Goal: Information Seeking & Learning: Find specific fact

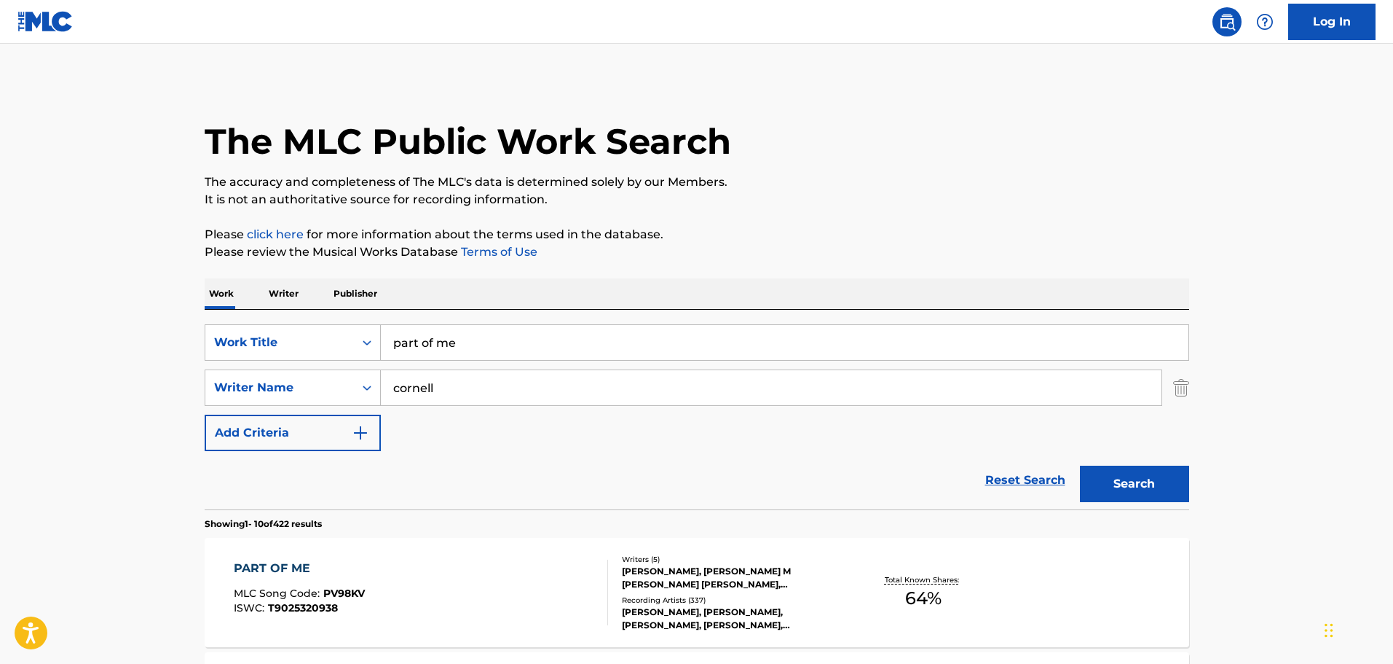
click at [452, 545] on div "PART OF ME MLC Song Code : PV98KV ISWC : T9025320938 Writers ( 5 ) [PERSON_NAME…" at bounding box center [697, 592] width 985 height 109
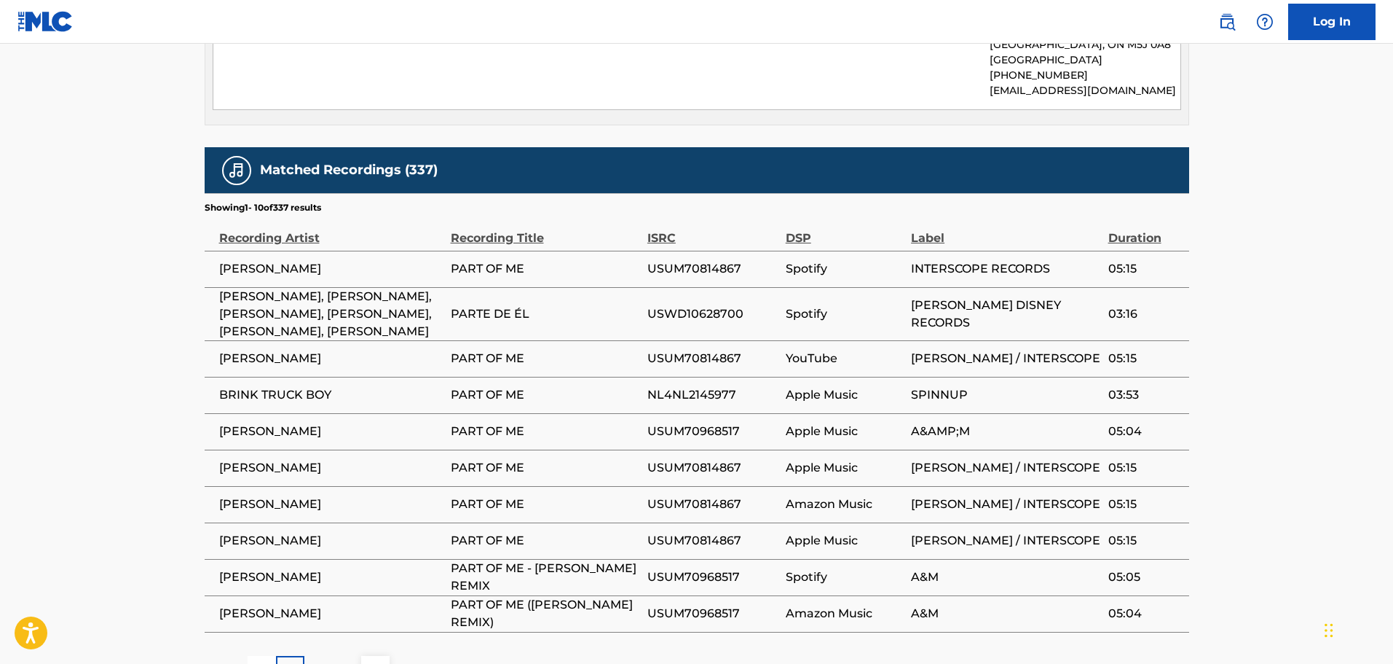
scroll to position [1911, 0]
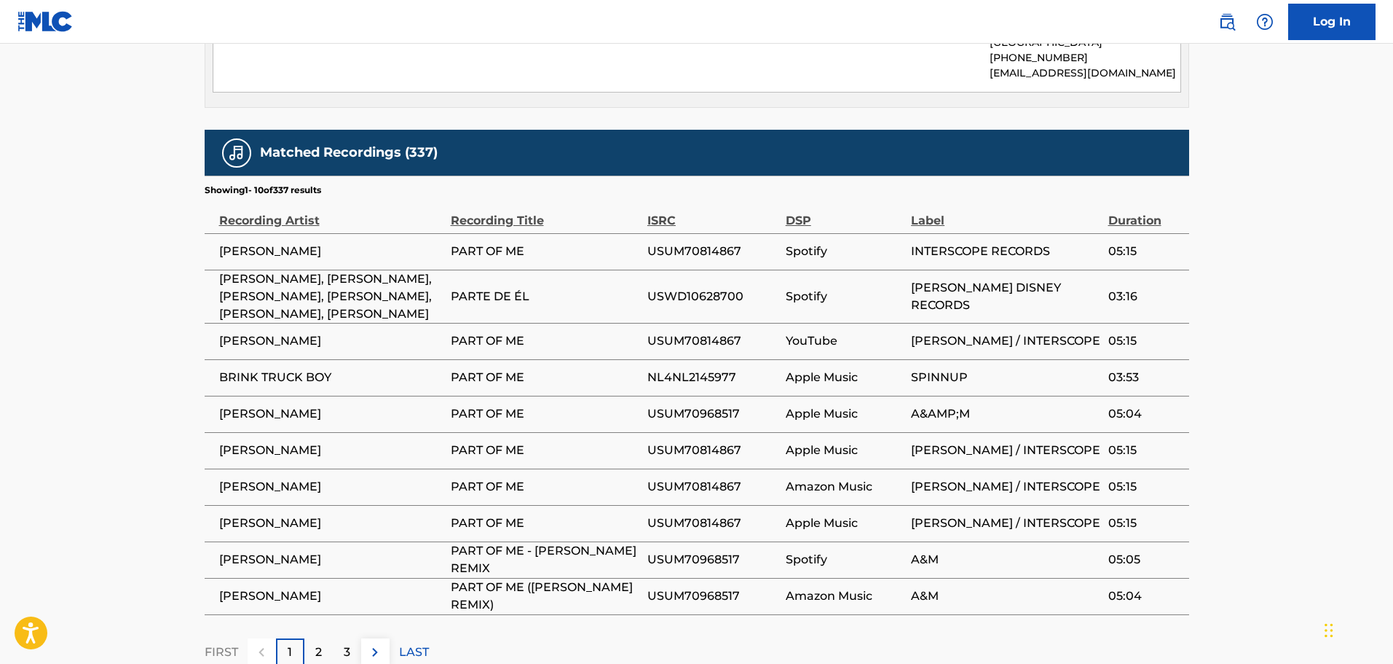
click at [317, 638] on div "2" at bounding box center [318, 652] width 28 height 28
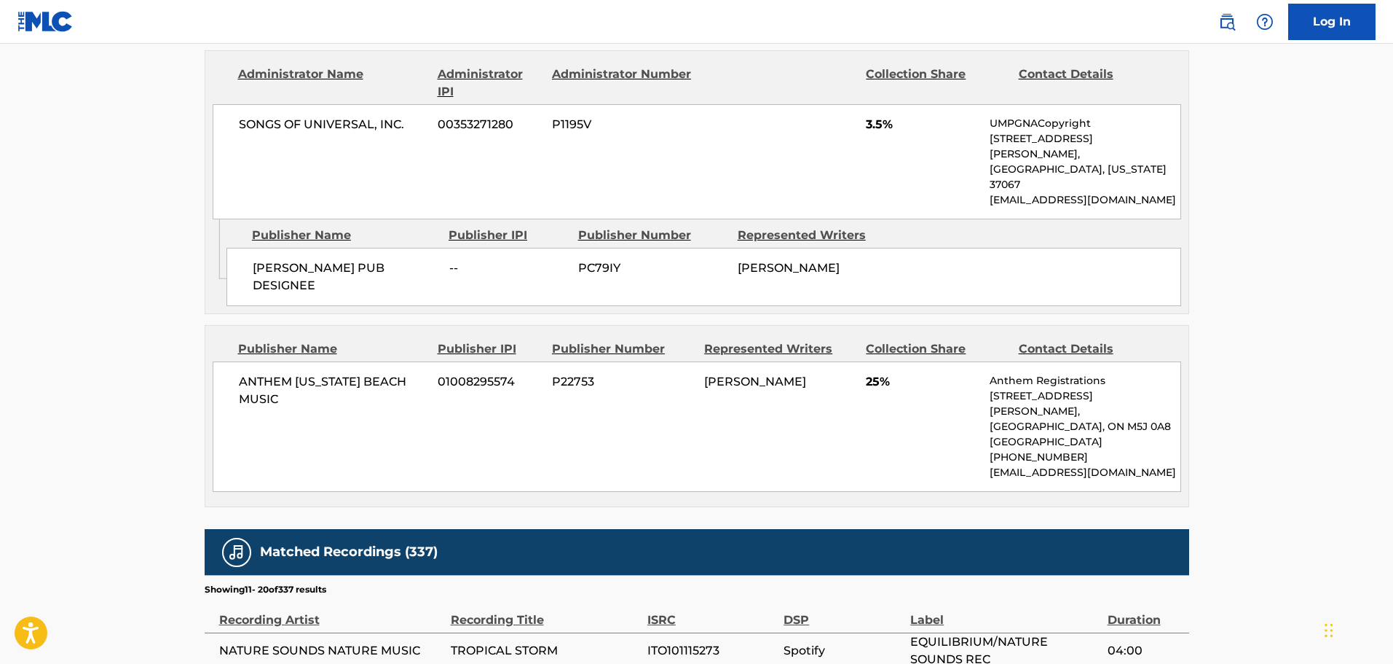
scroll to position [1894, 0]
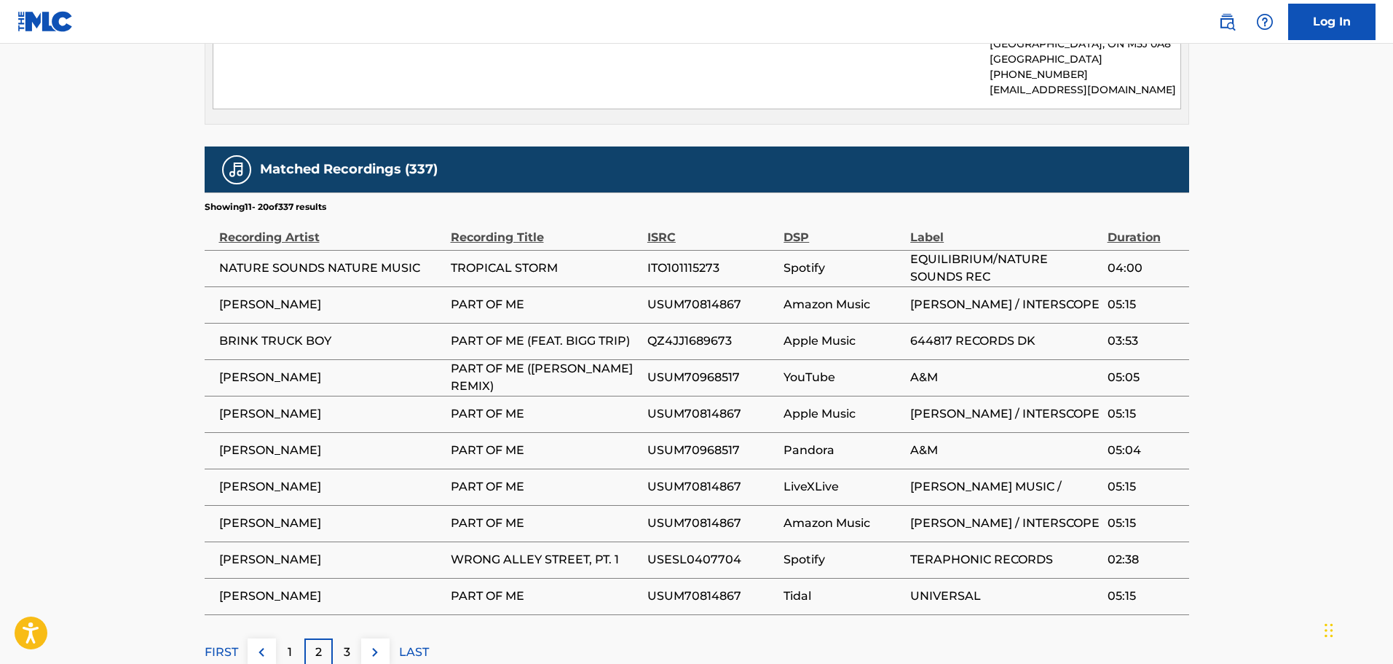
click at [348, 643] on p "3" at bounding box center [347, 651] width 7 height 17
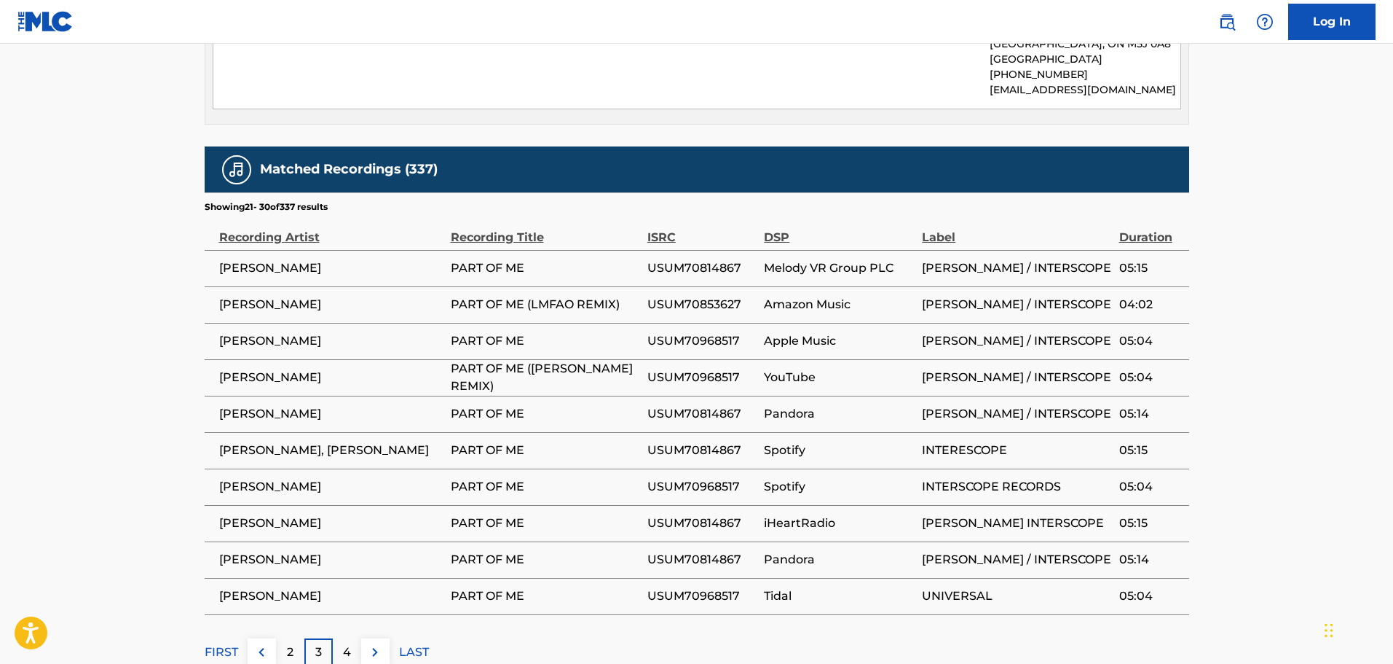
click at [347, 643] on p "4" at bounding box center [347, 651] width 8 height 17
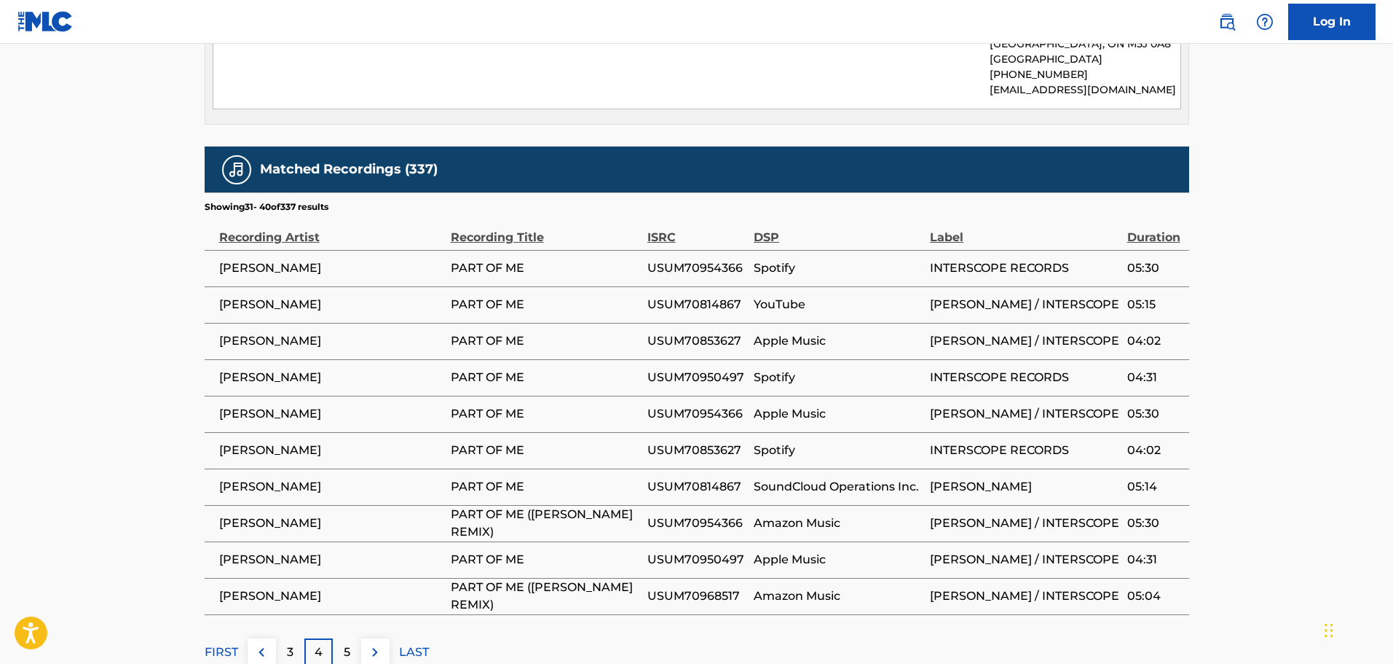
click at [347, 643] on p "5" at bounding box center [347, 651] width 7 height 17
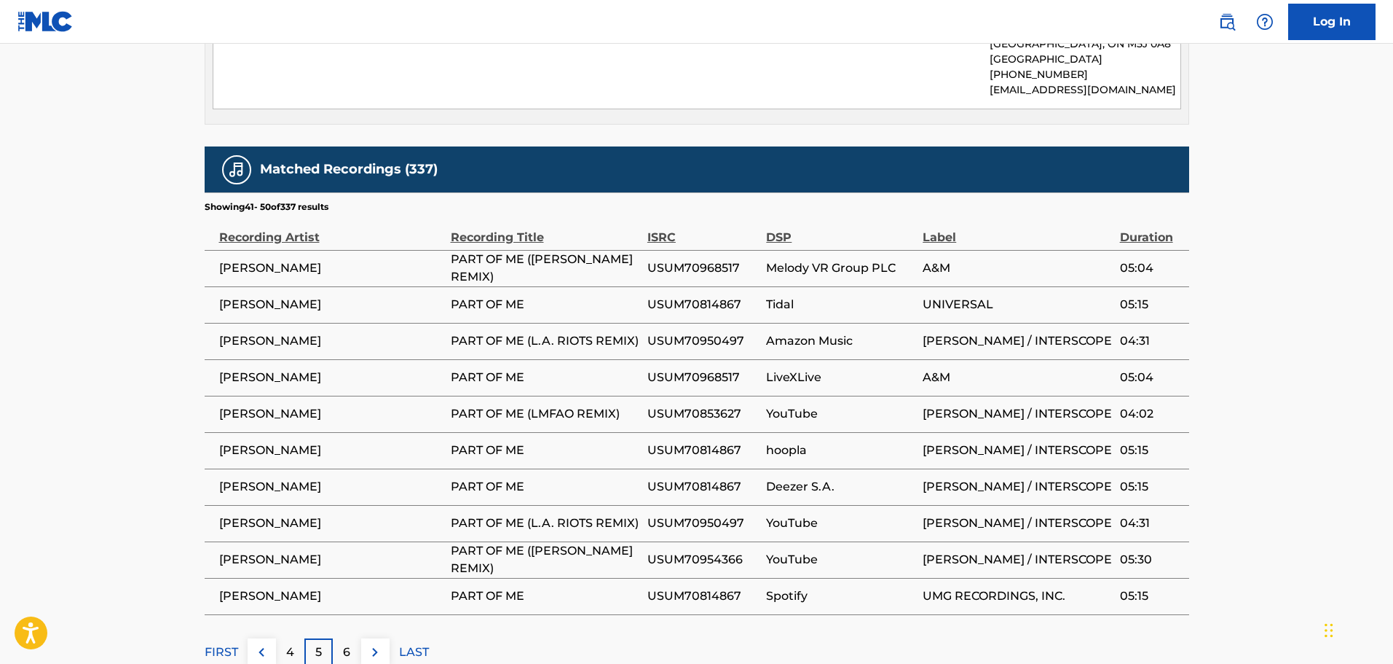
click at [352, 638] on div "6" at bounding box center [347, 652] width 28 height 28
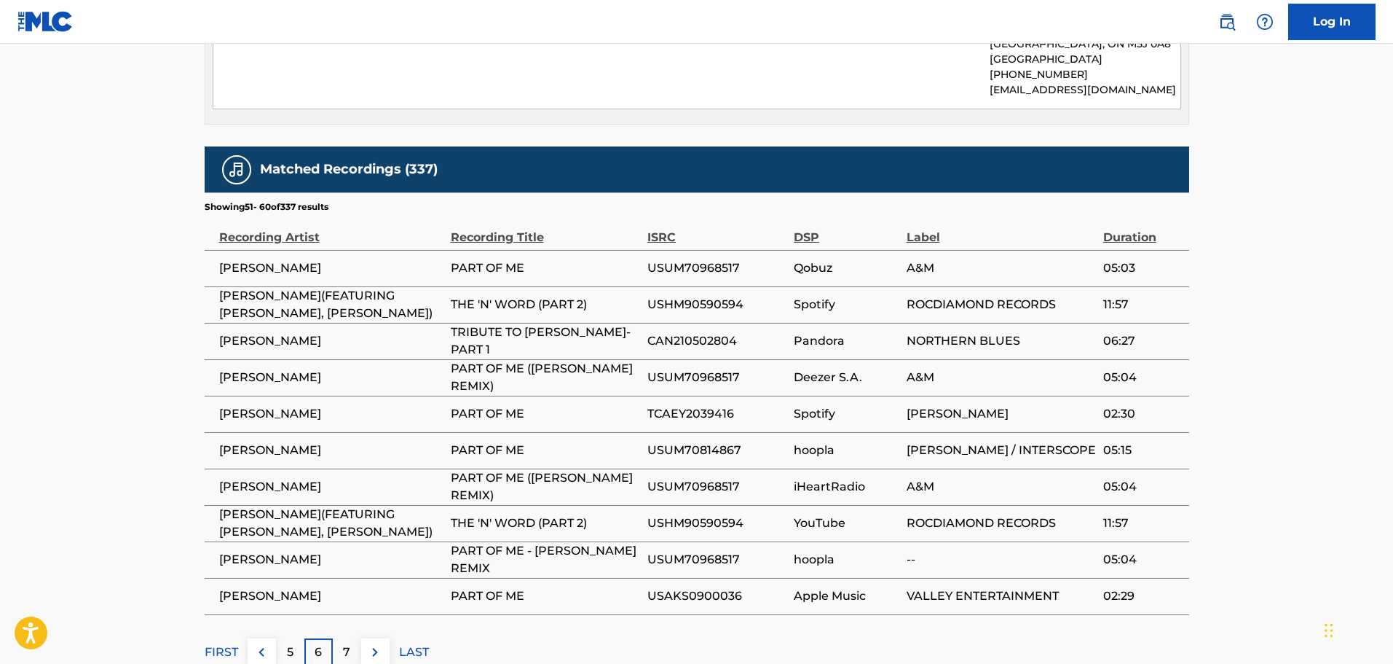
click at [352, 638] on div "7" at bounding box center [347, 652] width 28 height 28
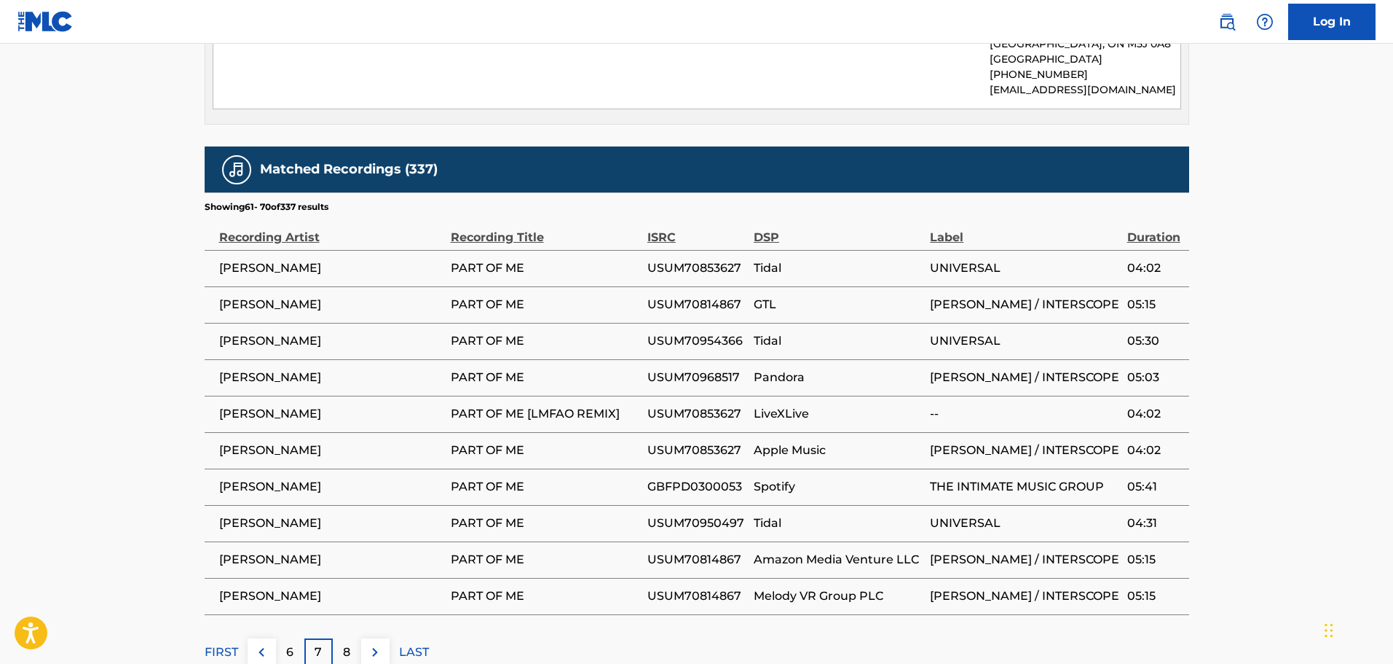
click at [352, 638] on div "8" at bounding box center [347, 652] width 28 height 28
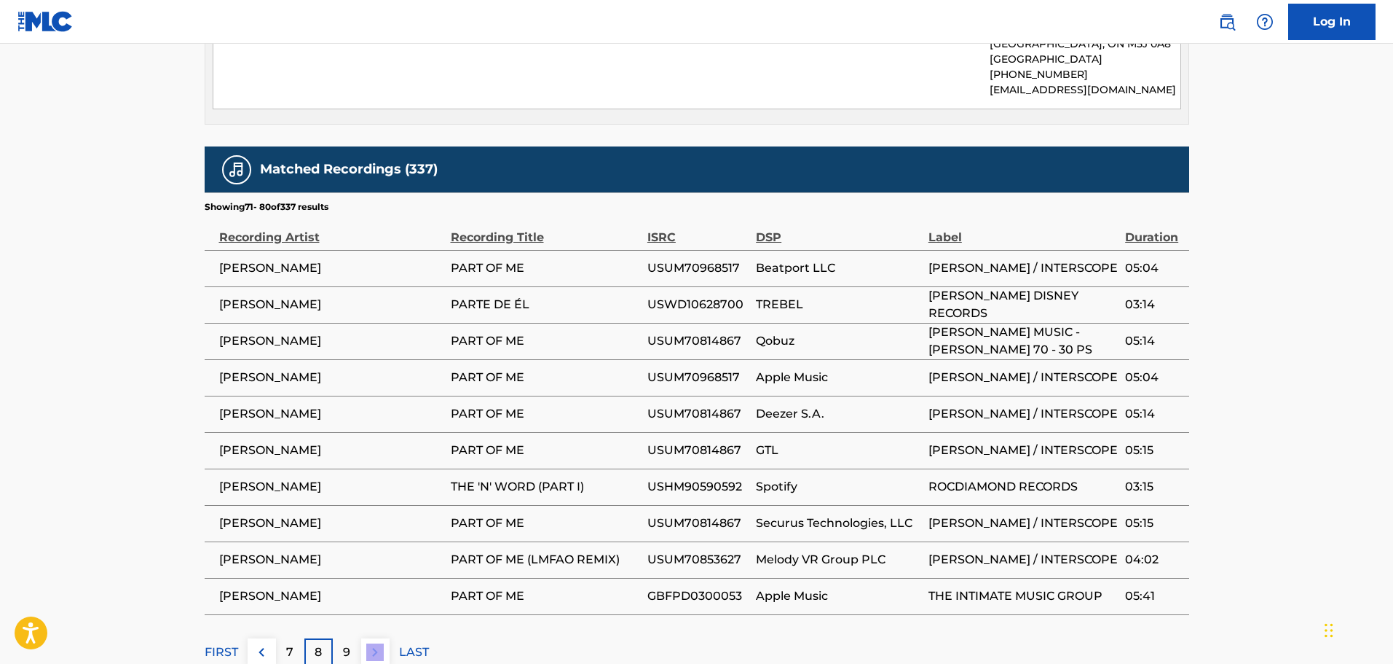
click at [352, 638] on div "9" at bounding box center [347, 652] width 28 height 28
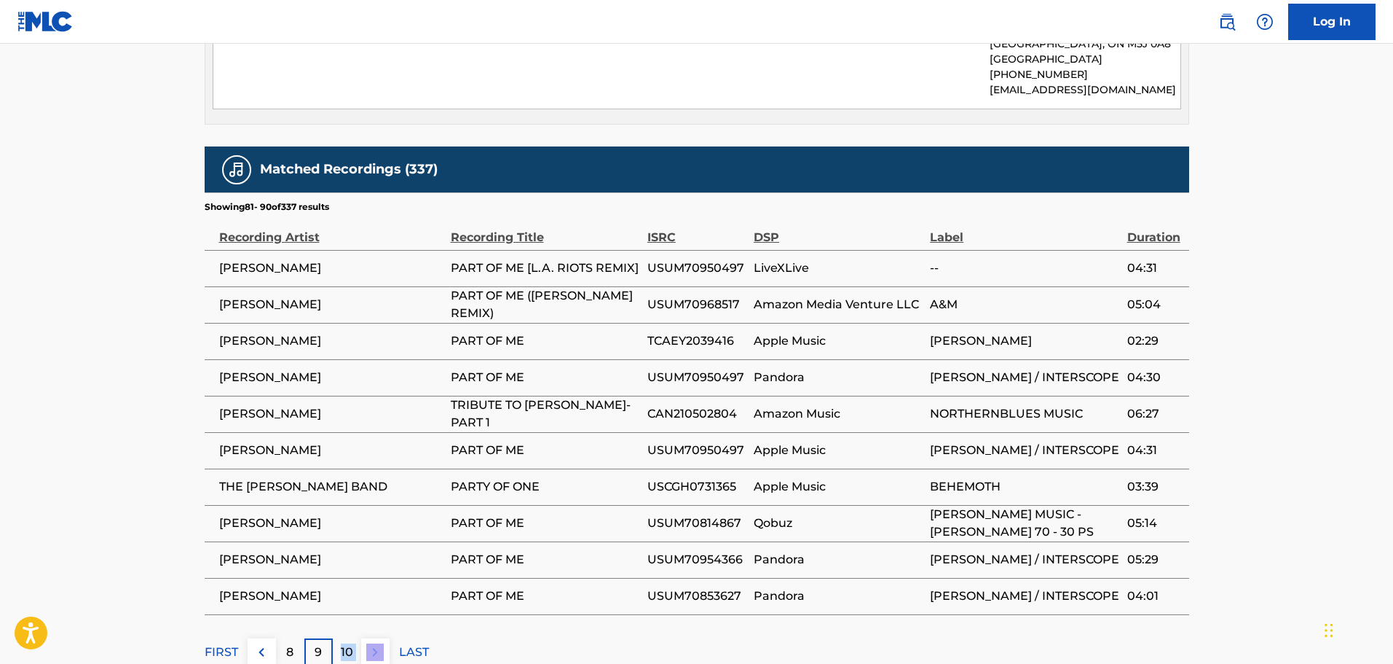
click at [352, 643] on p "10" at bounding box center [347, 651] width 12 height 17
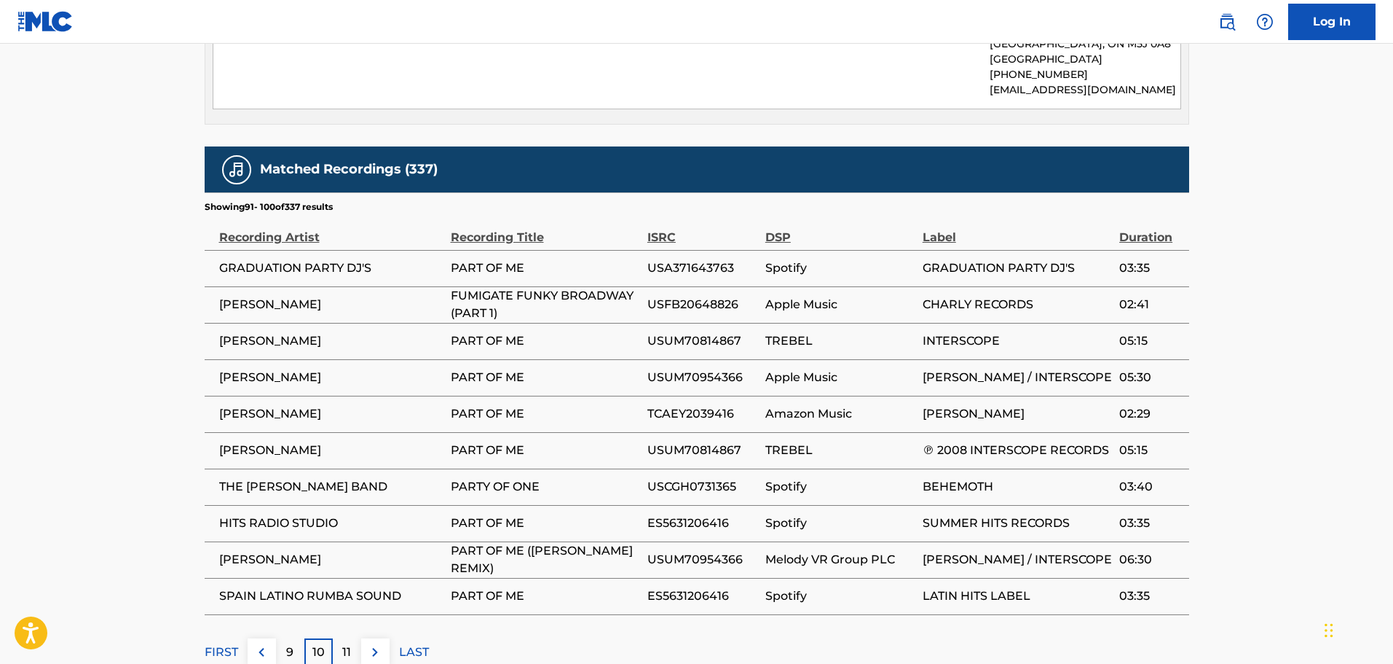
click at [352, 638] on div "11" at bounding box center [347, 652] width 28 height 28
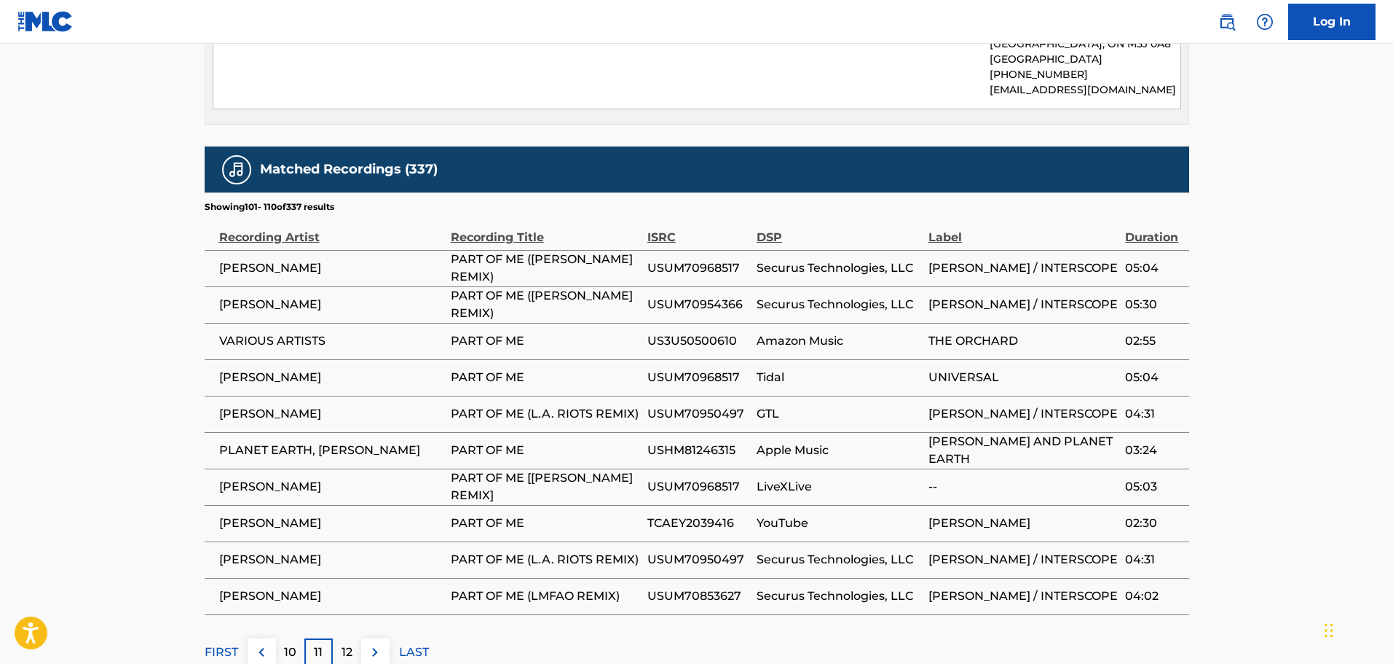
click at [352, 643] on p "12" at bounding box center [347, 651] width 11 height 17
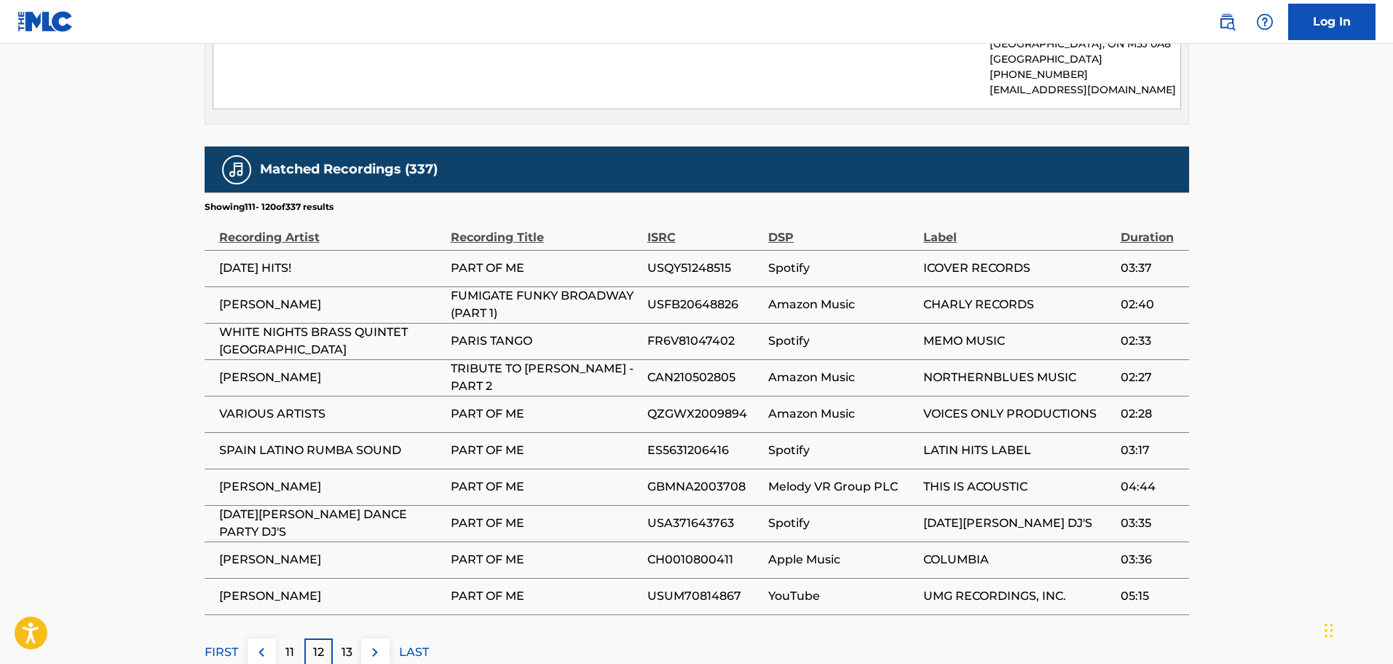
click at [352, 643] on p "13" at bounding box center [347, 651] width 11 height 17
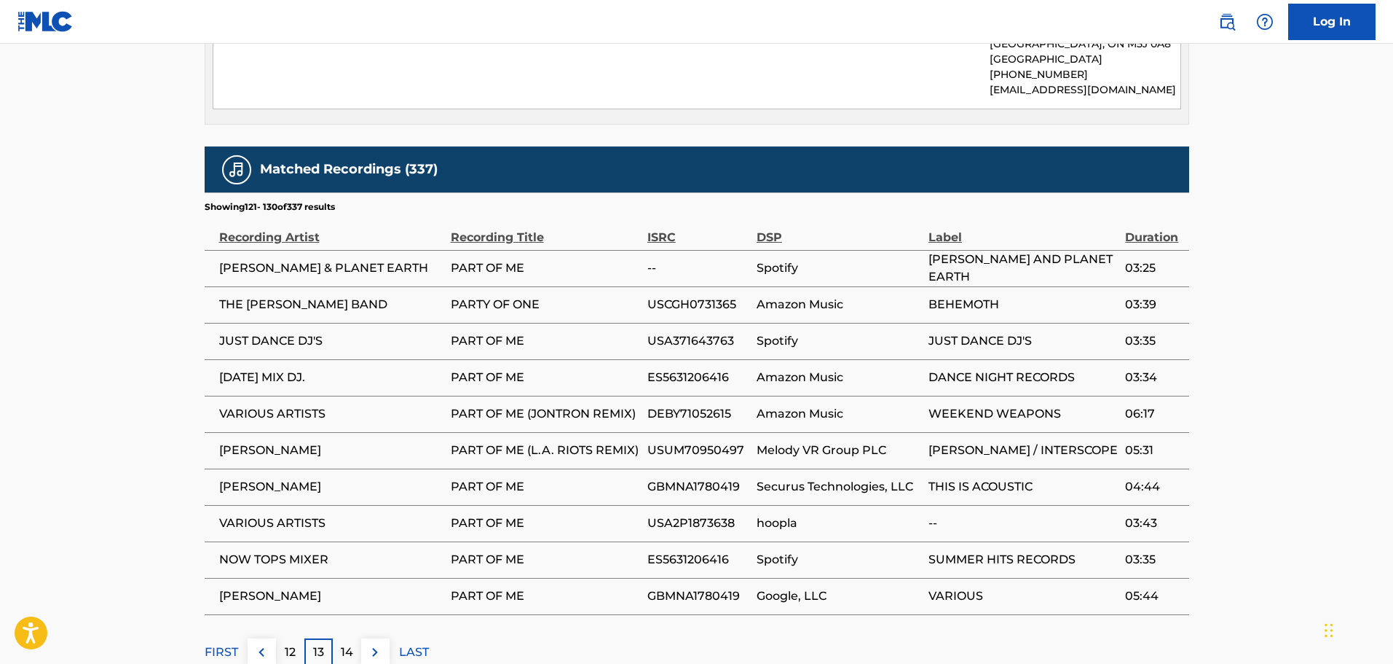
click at [352, 643] on p "14" at bounding box center [347, 651] width 12 height 17
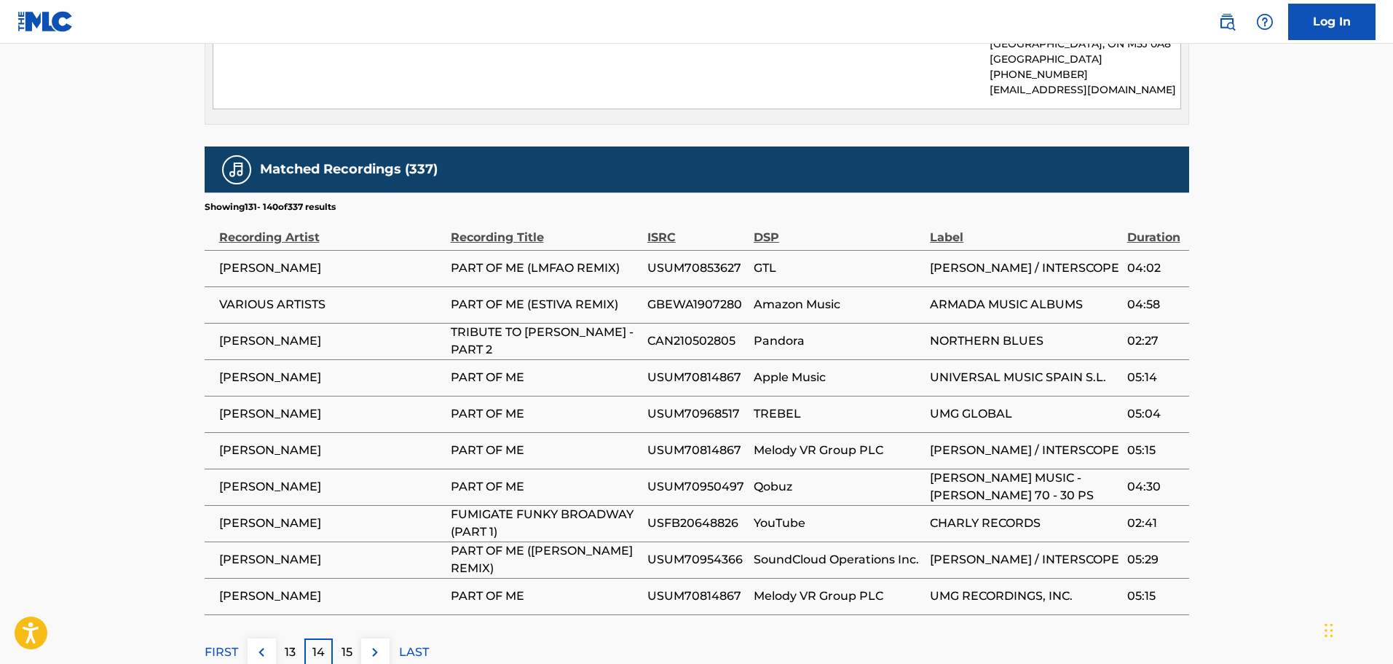
click at [352, 643] on p "15" at bounding box center [347, 651] width 11 height 17
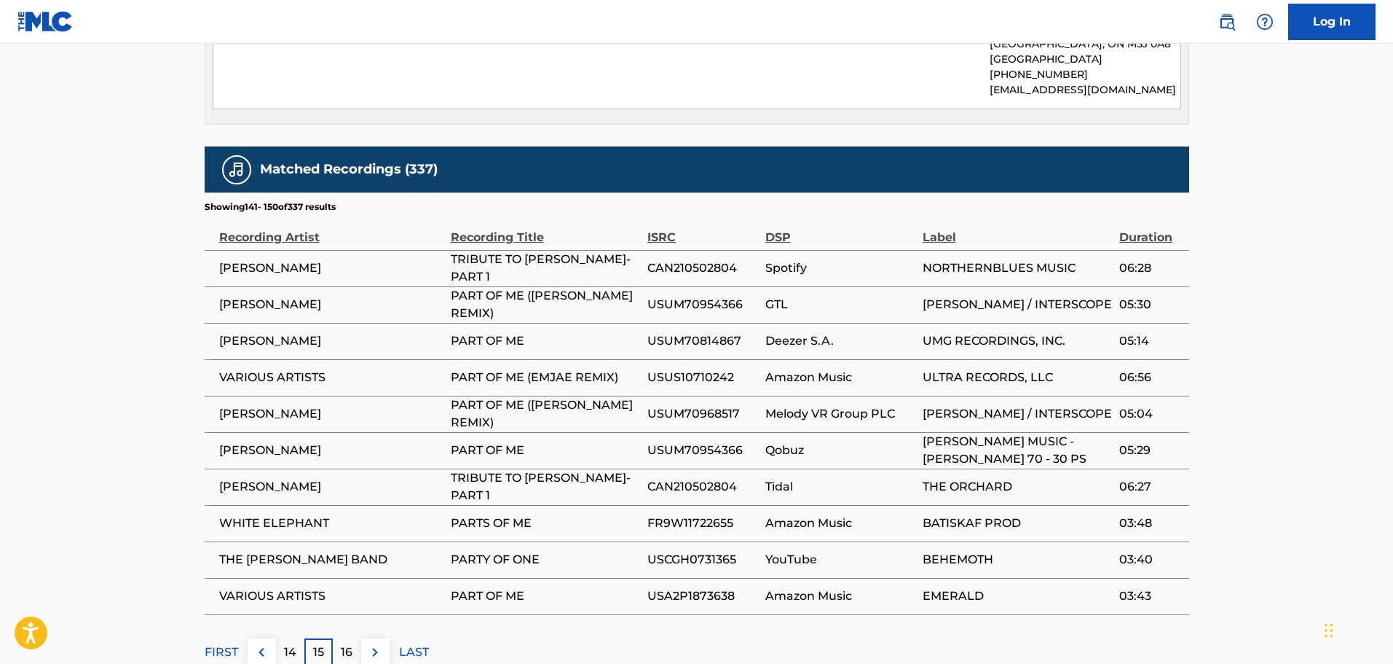
click at [352, 643] on p "16" at bounding box center [347, 651] width 12 height 17
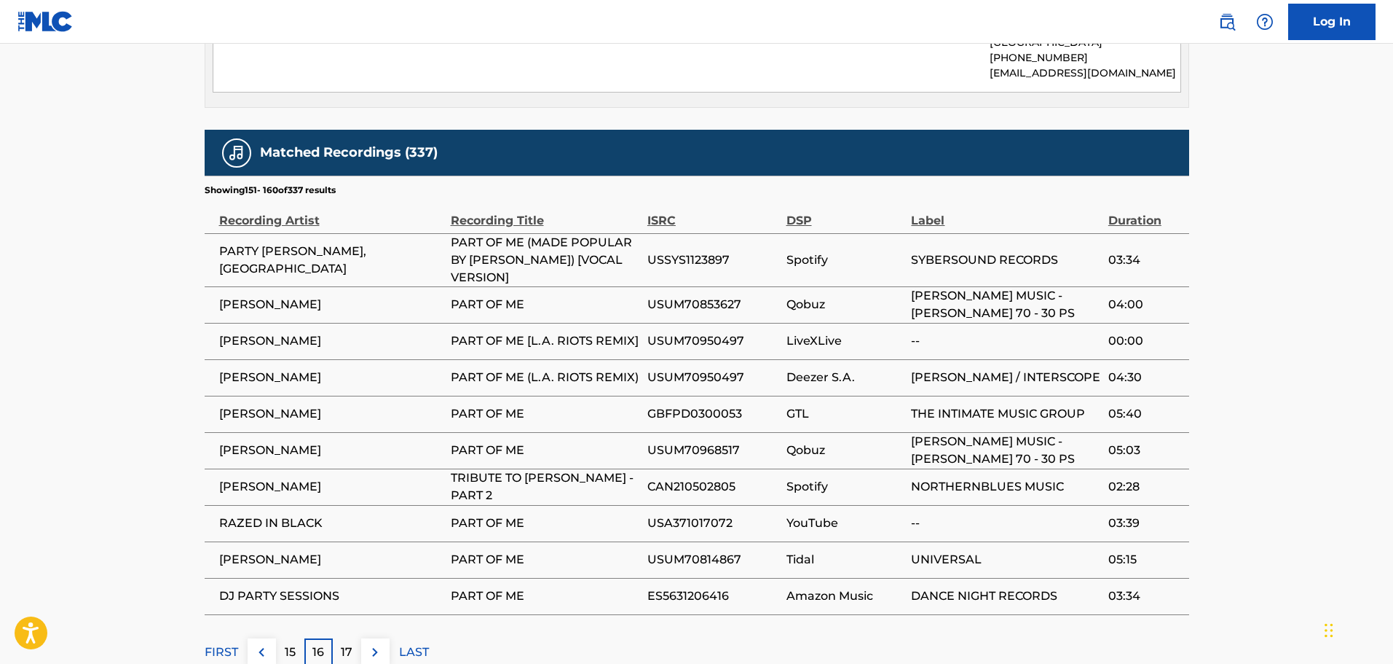
click at [352, 643] on p "17" at bounding box center [347, 651] width 12 height 17
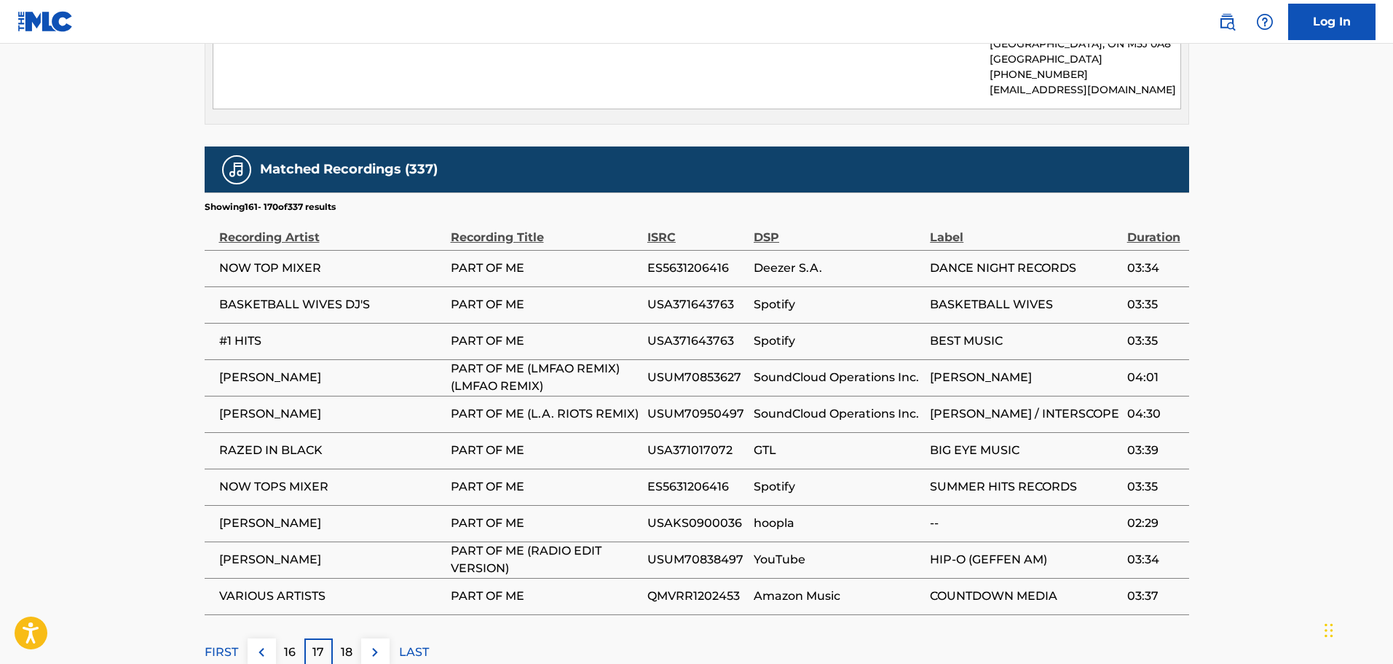
click at [352, 643] on p "18" at bounding box center [347, 651] width 12 height 17
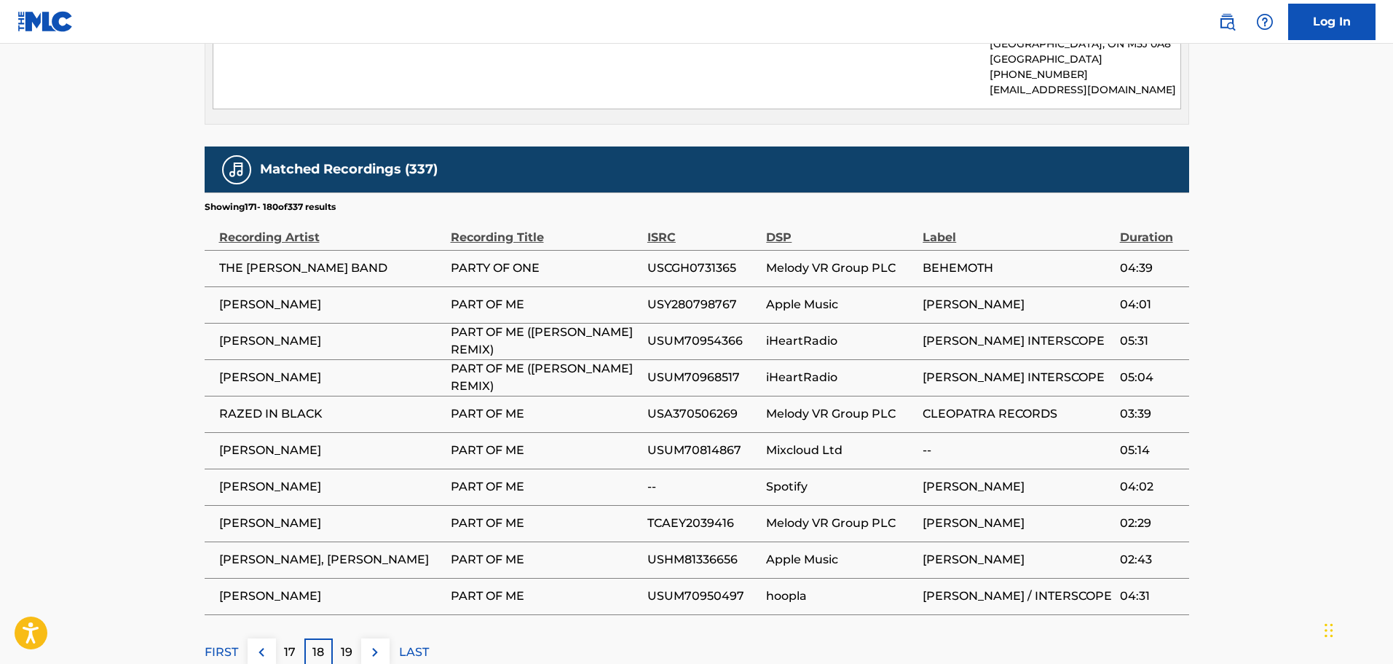
click at [352, 643] on p "19" at bounding box center [347, 651] width 12 height 17
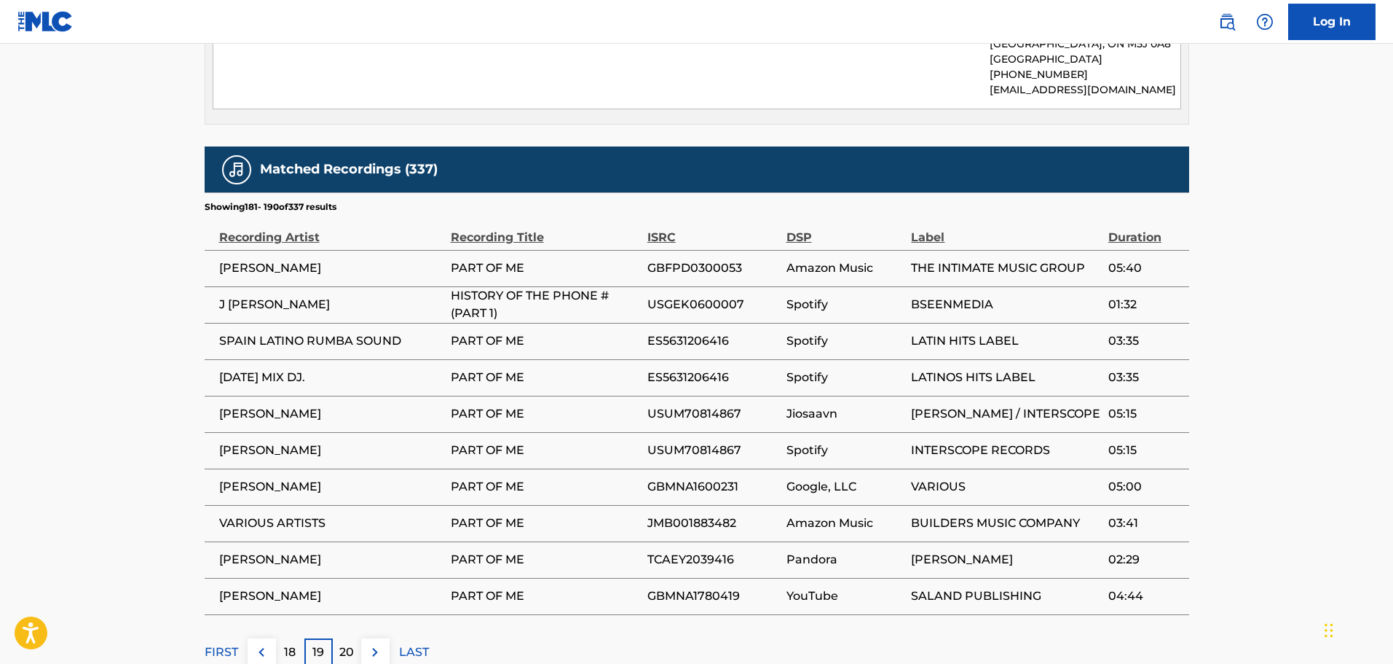
click at [352, 643] on p "20" at bounding box center [346, 651] width 15 height 17
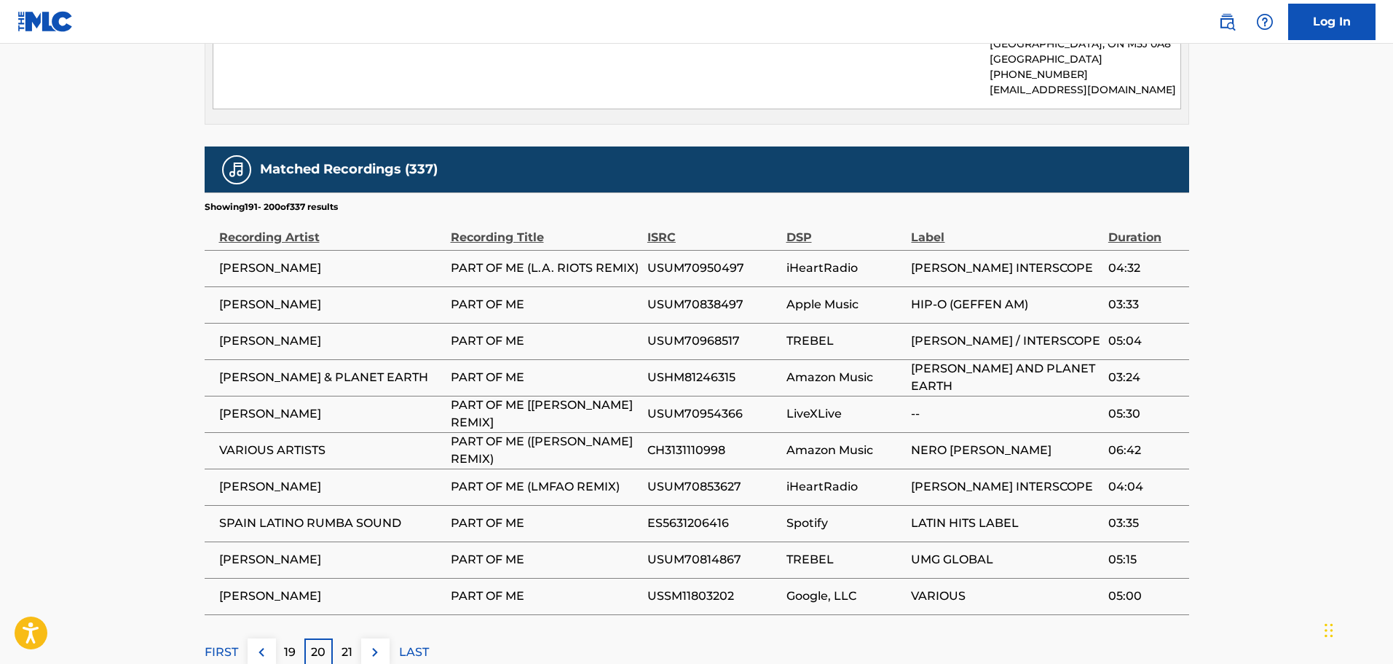
click at [352, 643] on p "21" at bounding box center [347, 651] width 11 height 17
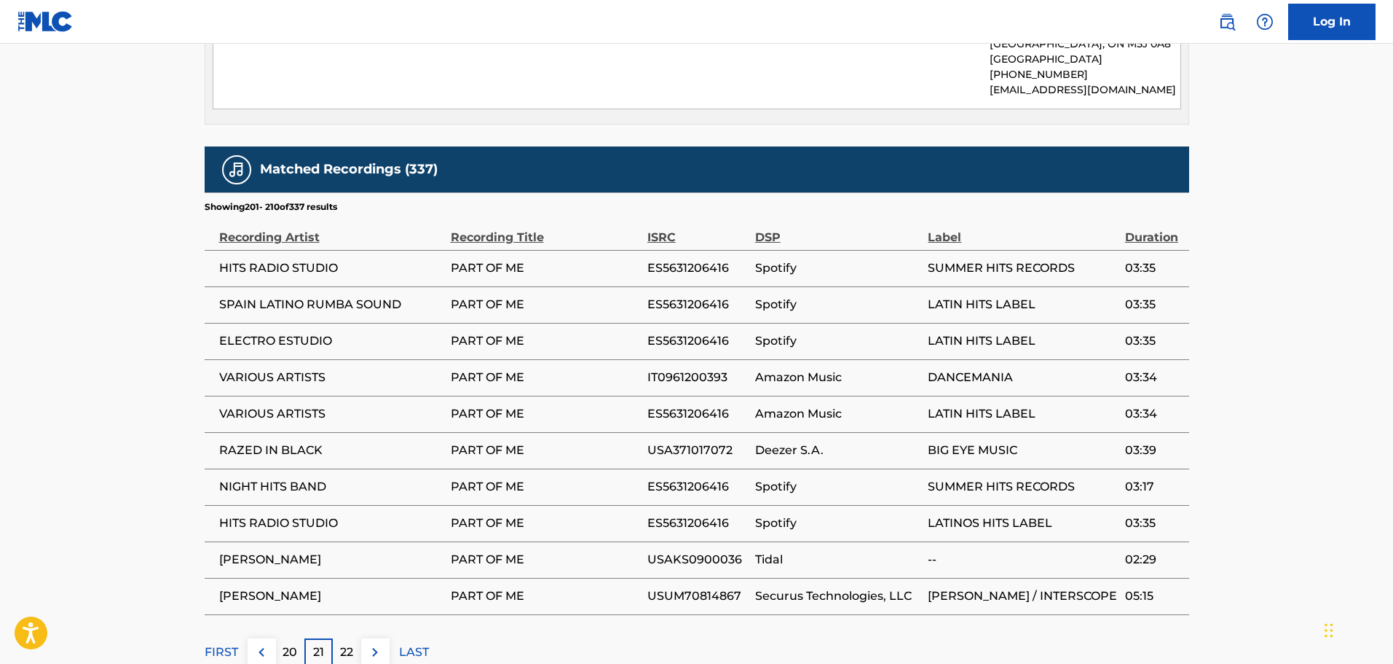
click at [352, 643] on p "22" at bounding box center [346, 651] width 13 height 17
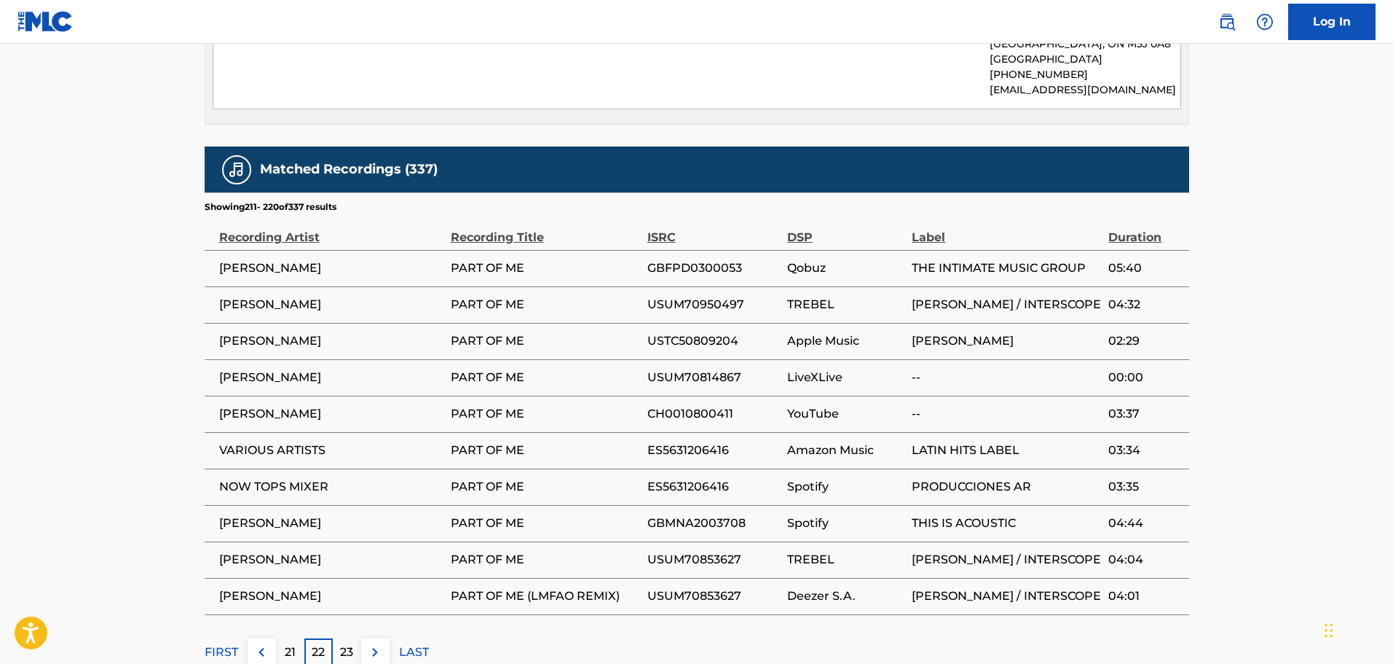
click at [352, 643] on p "23" at bounding box center [346, 651] width 13 height 17
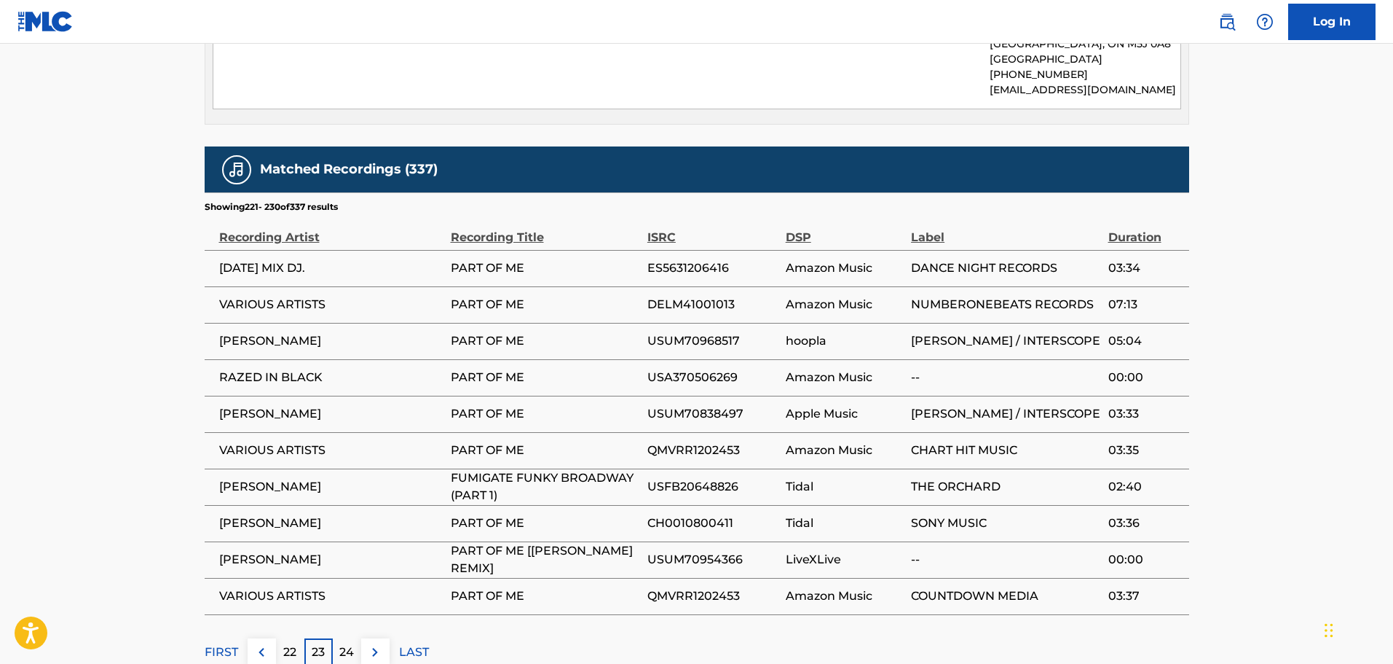
click at [352, 643] on p "24" at bounding box center [346, 651] width 15 height 17
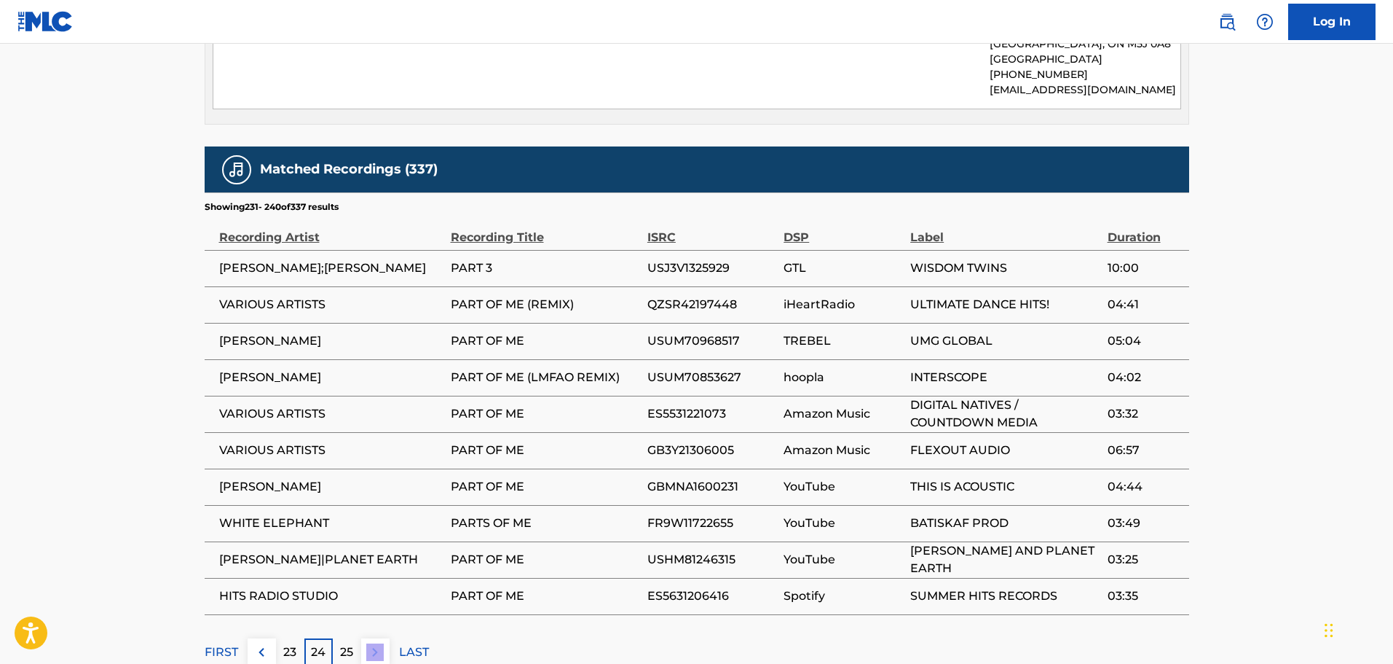
click at [352, 643] on p "25" at bounding box center [346, 651] width 13 height 17
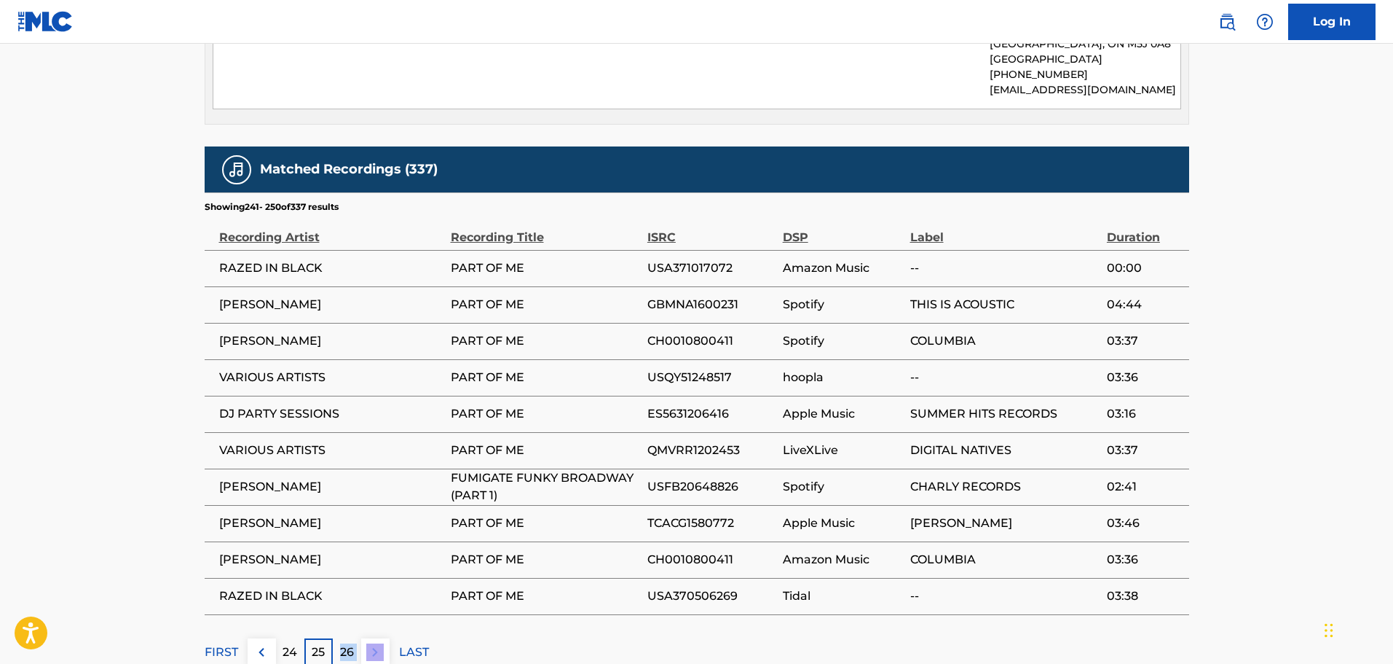
click at [352, 643] on p "26" at bounding box center [347, 651] width 14 height 17
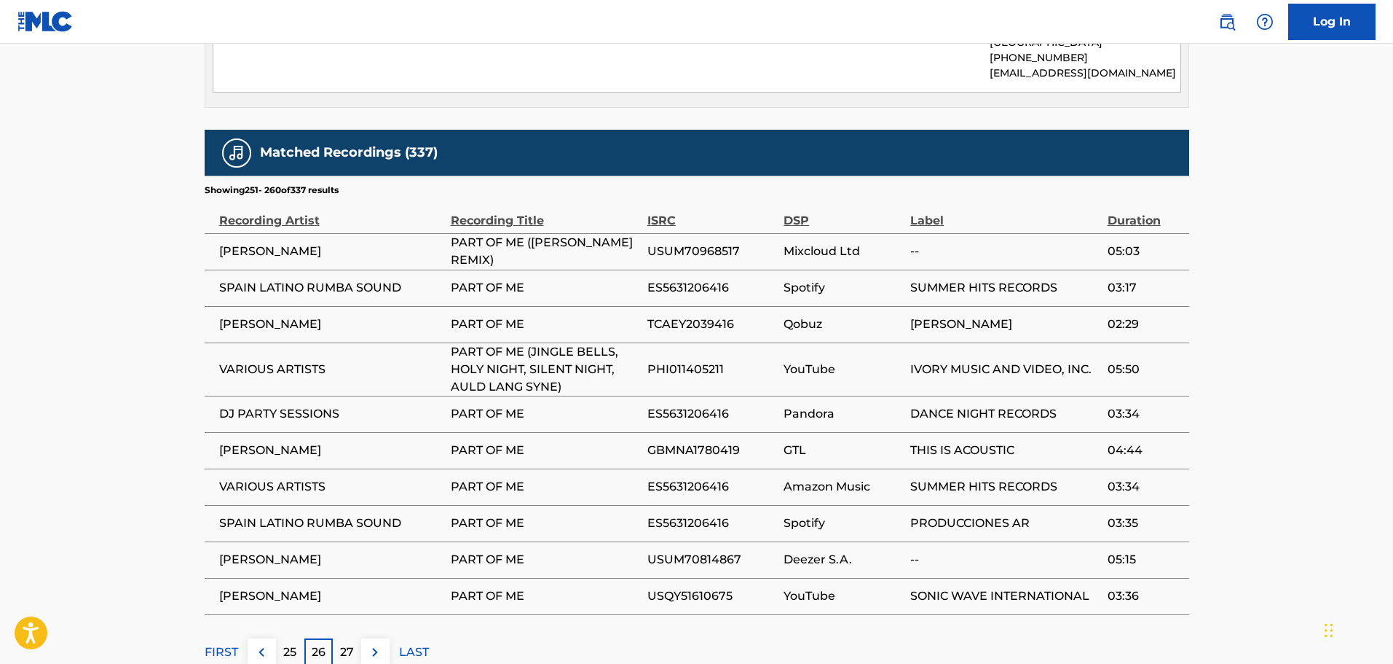
click at [352, 643] on p "27" at bounding box center [347, 651] width 14 height 17
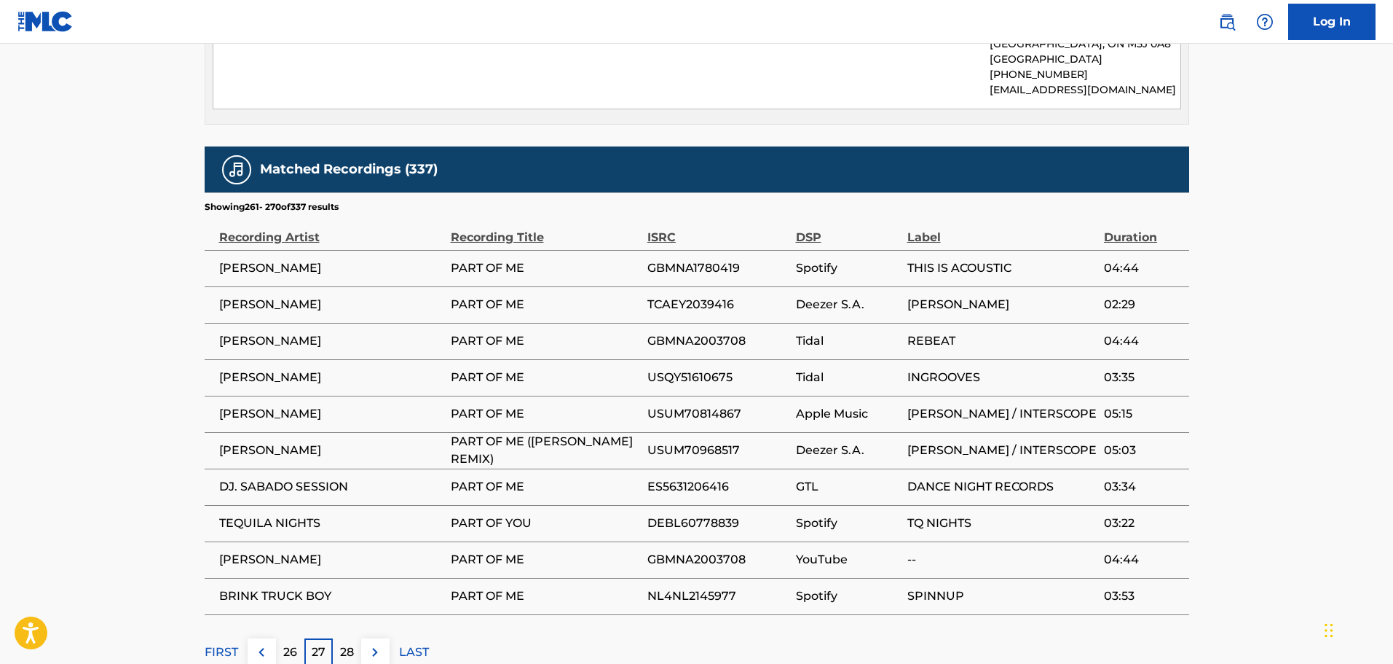
click at [352, 643] on p "28" at bounding box center [347, 651] width 14 height 17
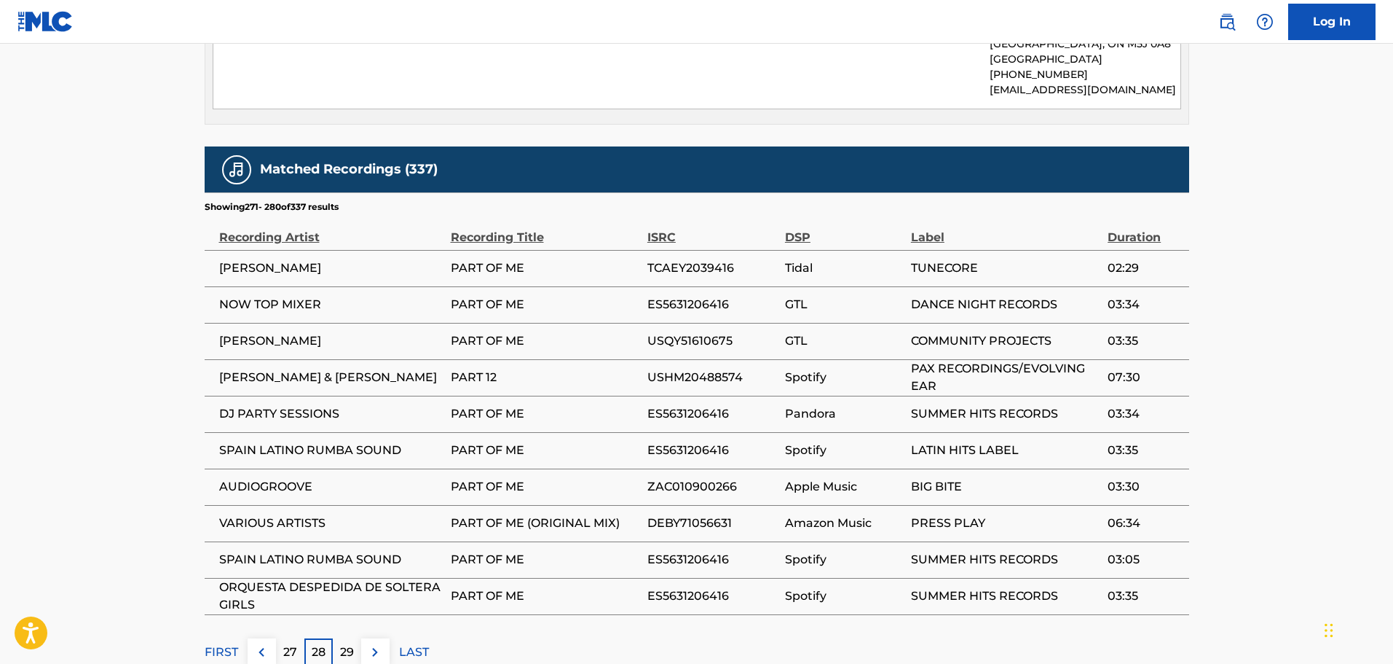
click at [352, 643] on p "29" at bounding box center [347, 651] width 14 height 17
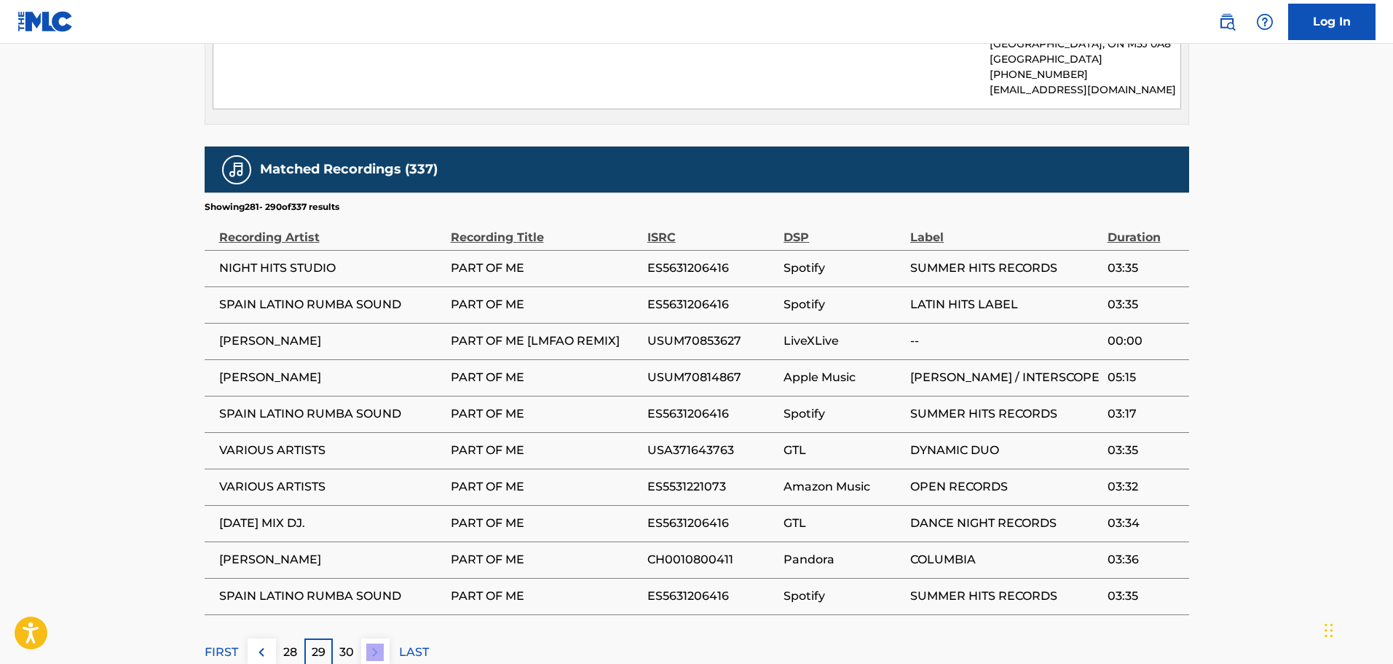
click at [352, 643] on p "30" at bounding box center [346, 651] width 15 height 17
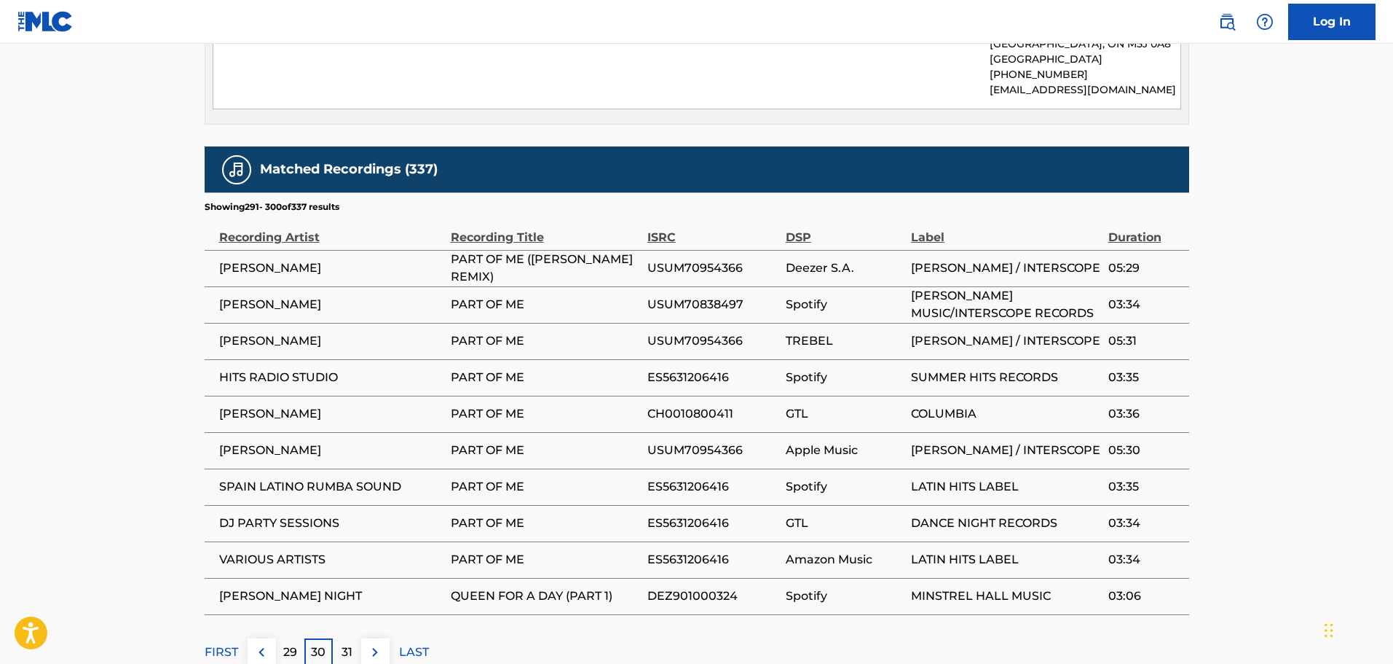
click at [352, 643] on p "31" at bounding box center [347, 651] width 11 height 17
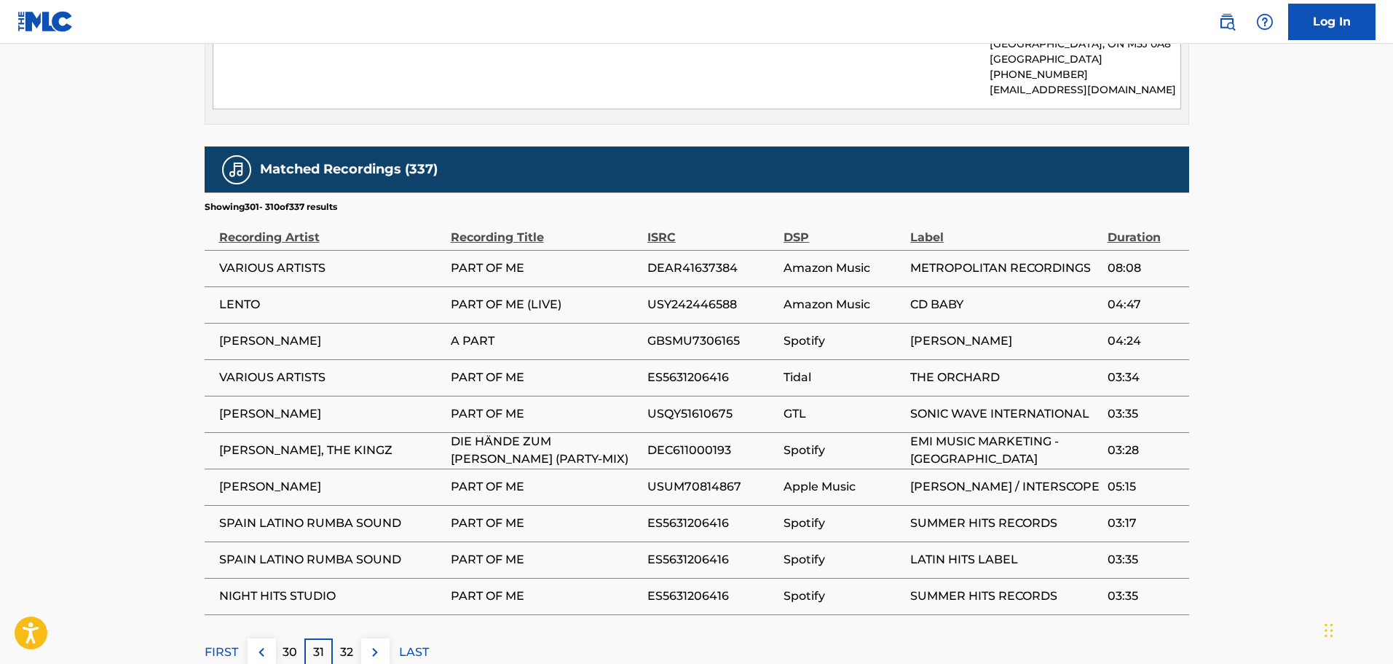
click at [352, 643] on p "32" at bounding box center [346, 651] width 13 height 17
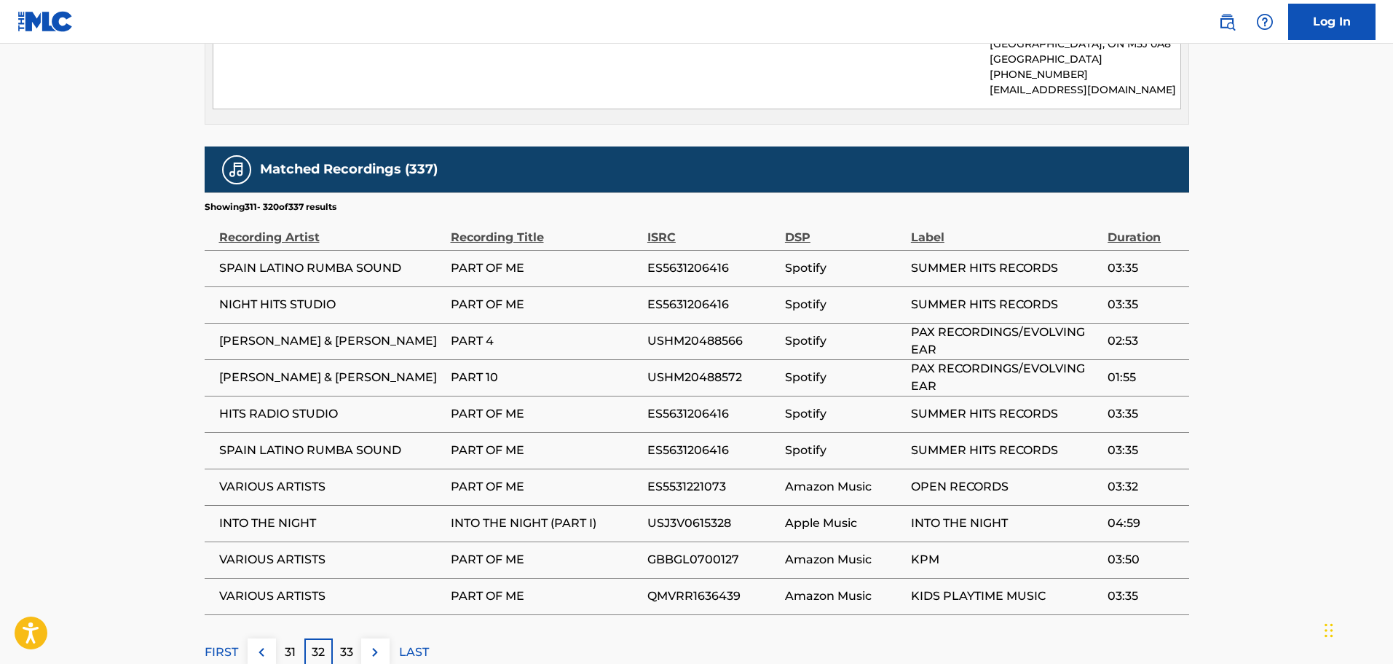
click at [352, 643] on p "33" at bounding box center [346, 651] width 13 height 17
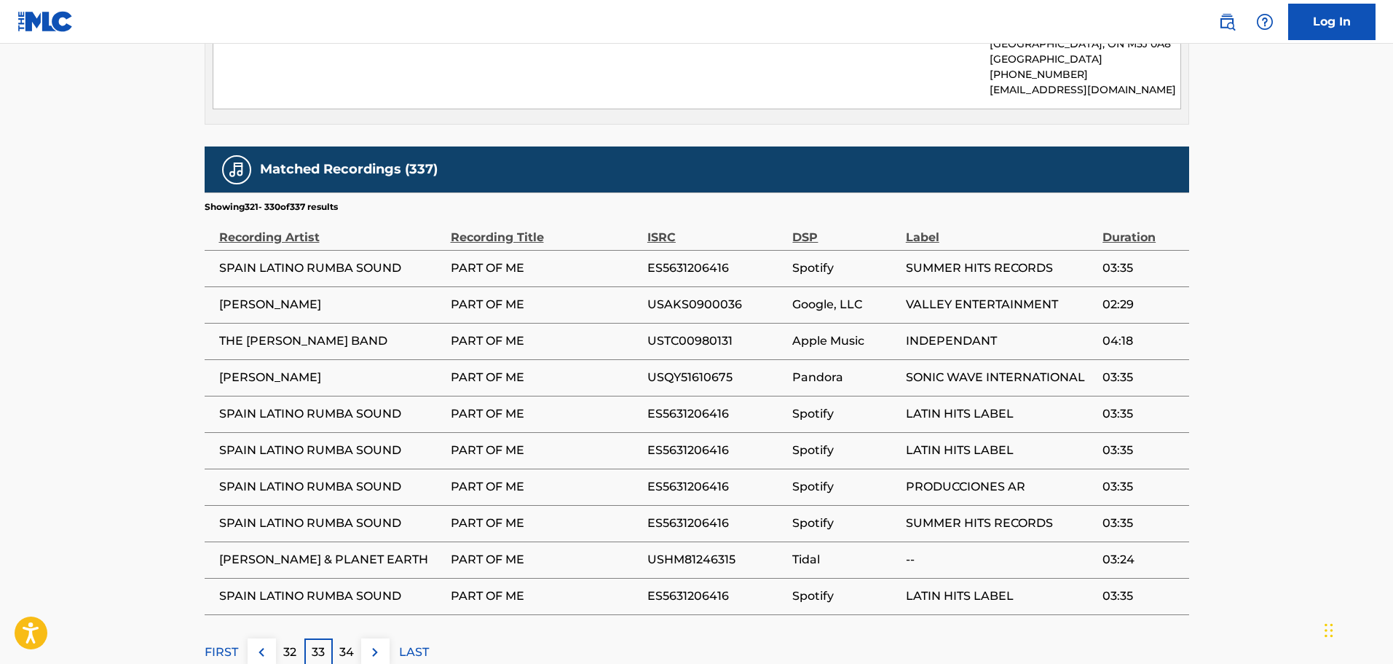
click at [352, 643] on p "34" at bounding box center [346, 651] width 15 height 17
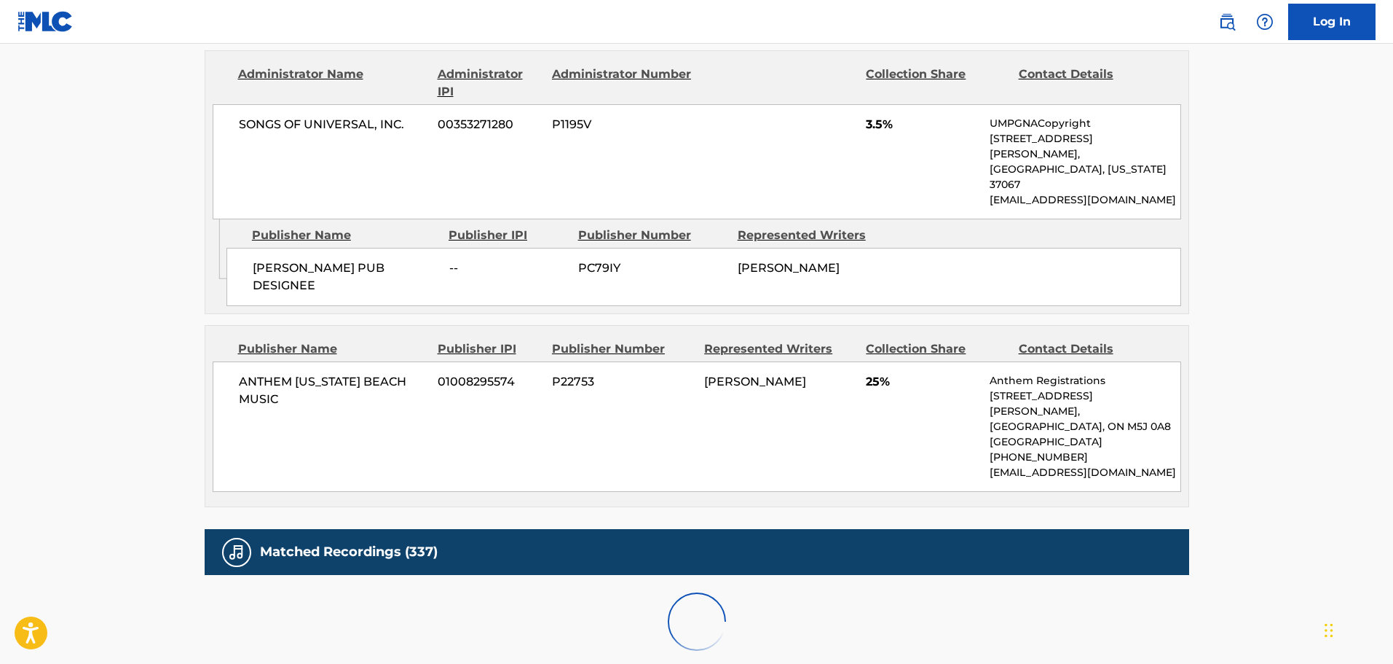
scroll to position [1785, 0]
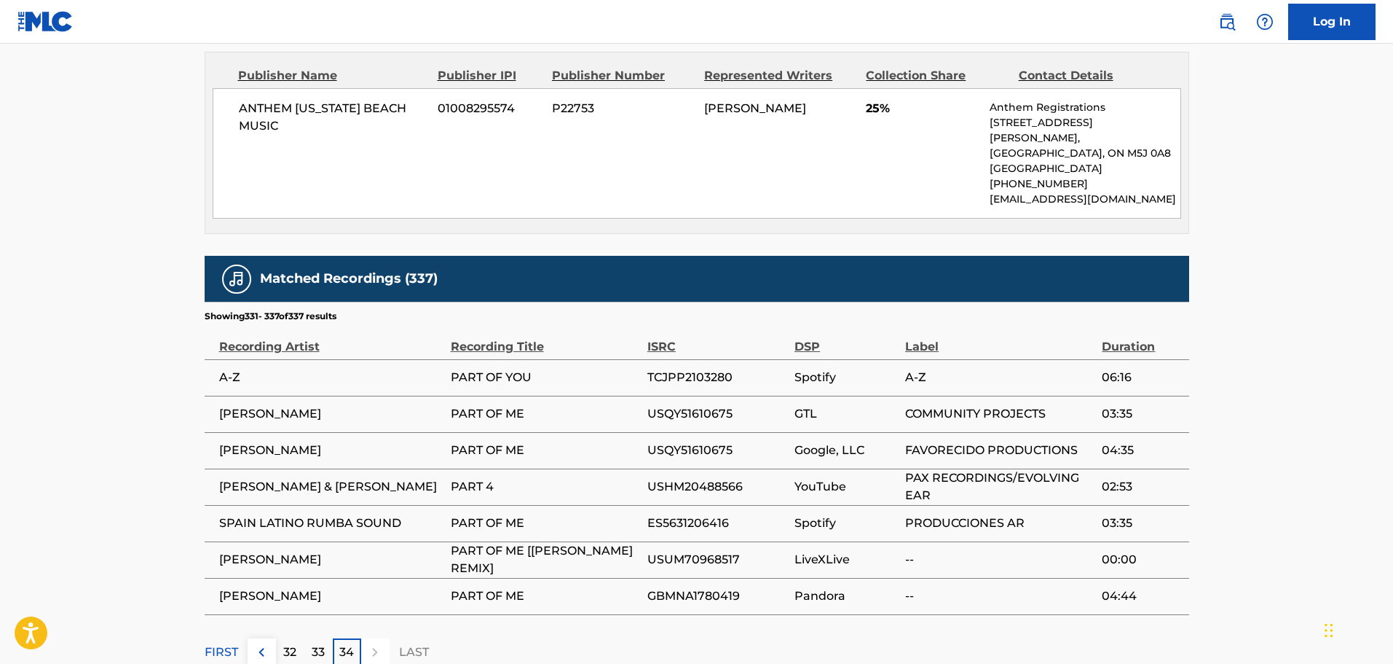
click at [352, 643] on p "34" at bounding box center [346, 651] width 15 height 17
click at [638, 369] on span "PART OF YOU" at bounding box center [545, 377] width 189 height 17
click at [725, 101] on div "ANTHEM [US_STATE] BEACH MUSIC 01008295574 P22753 [PERSON_NAME] 25% Anthem Regis…" at bounding box center [697, 153] width 969 height 130
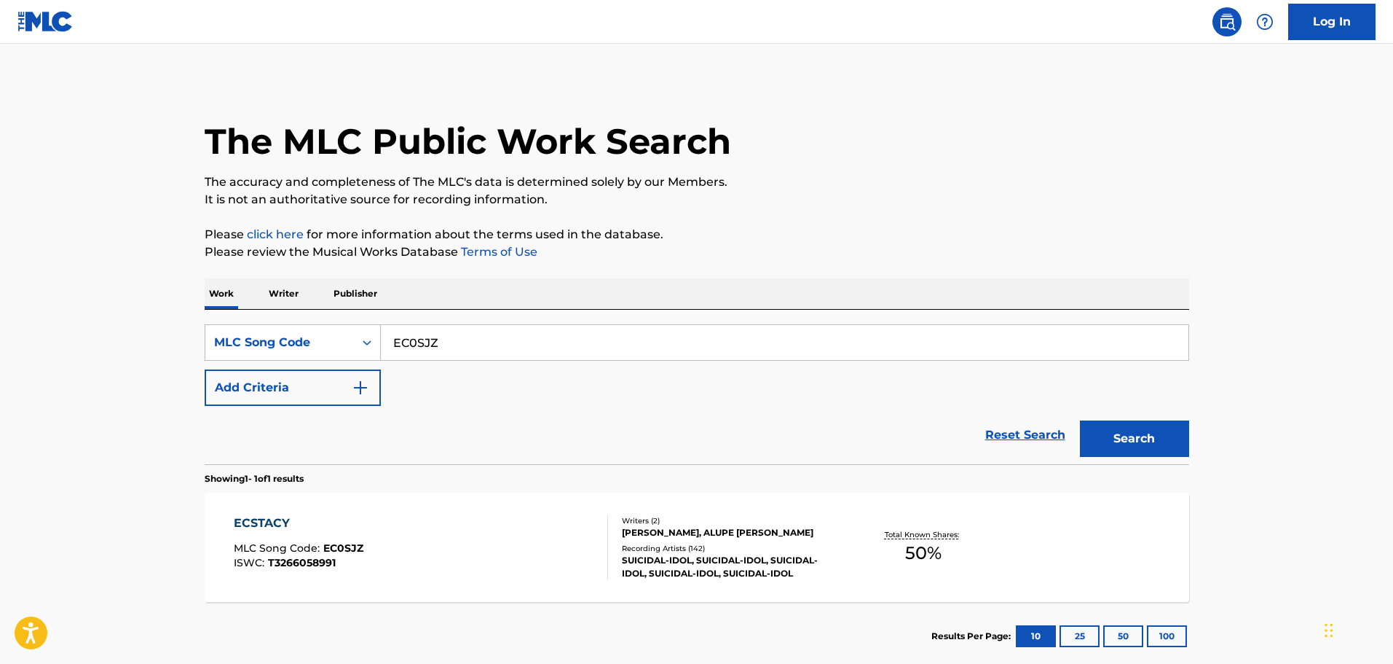
drag, startPoint x: 463, startPoint y: 335, endPoint x: 244, endPoint y: 288, distance: 224.3
click at [245, 288] on div "Work Writer Publisher SearchWithCriteria8b8d854d-21a2-4e59-9f57-47a5a4d45bf1 ML…" at bounding box center [697, 474] width 985 height 392
paste input "PV98KV"
click at [1117, 431] on button "Search" at bounding box center [1134, 438] width 109 height 36
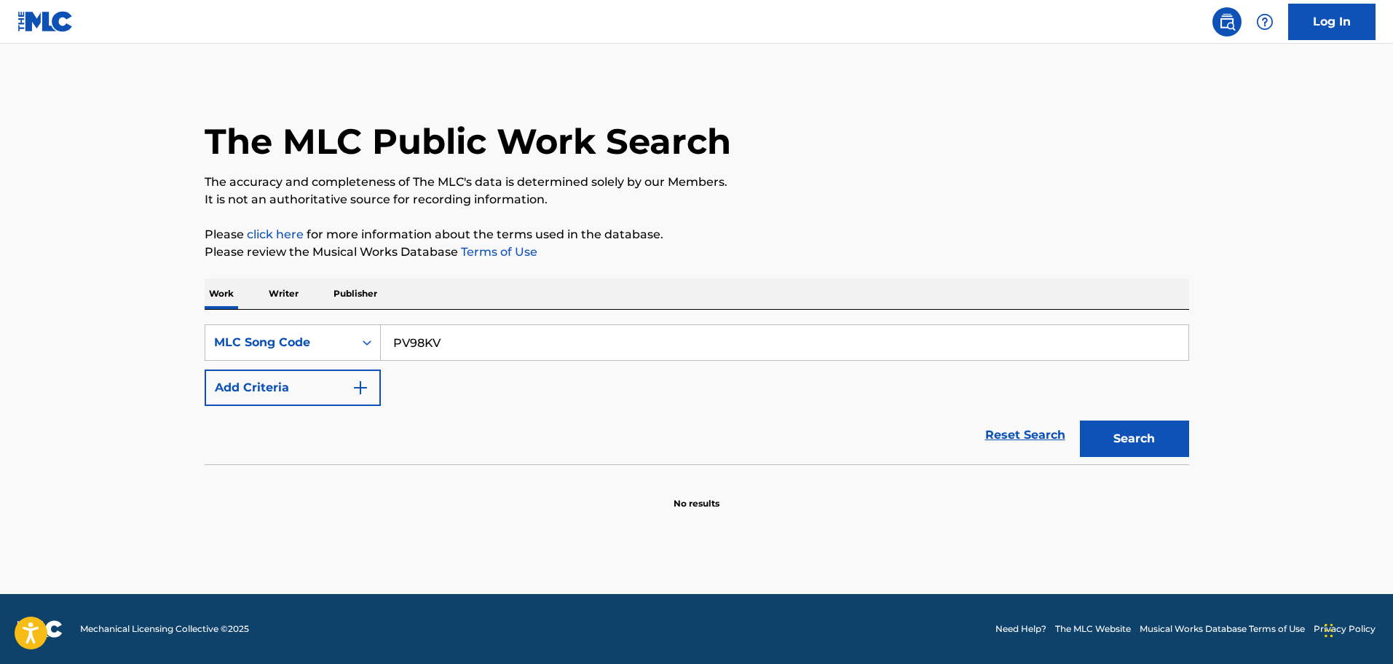
click at [1134, 449] on button "Search" at bounding box center [1134, 438] width 109 height 36
click at [1143, 449] on button "Search" at bounding box center [1134, 438] width 109 height 36
click at [526, 336] on input "PV98KV" at bounding box center [785, 342] width 808 height 35
type input "PV98KV"
click at [1080, 420] on button "Search" at bounding box center [1134, 438] width 109 height 36
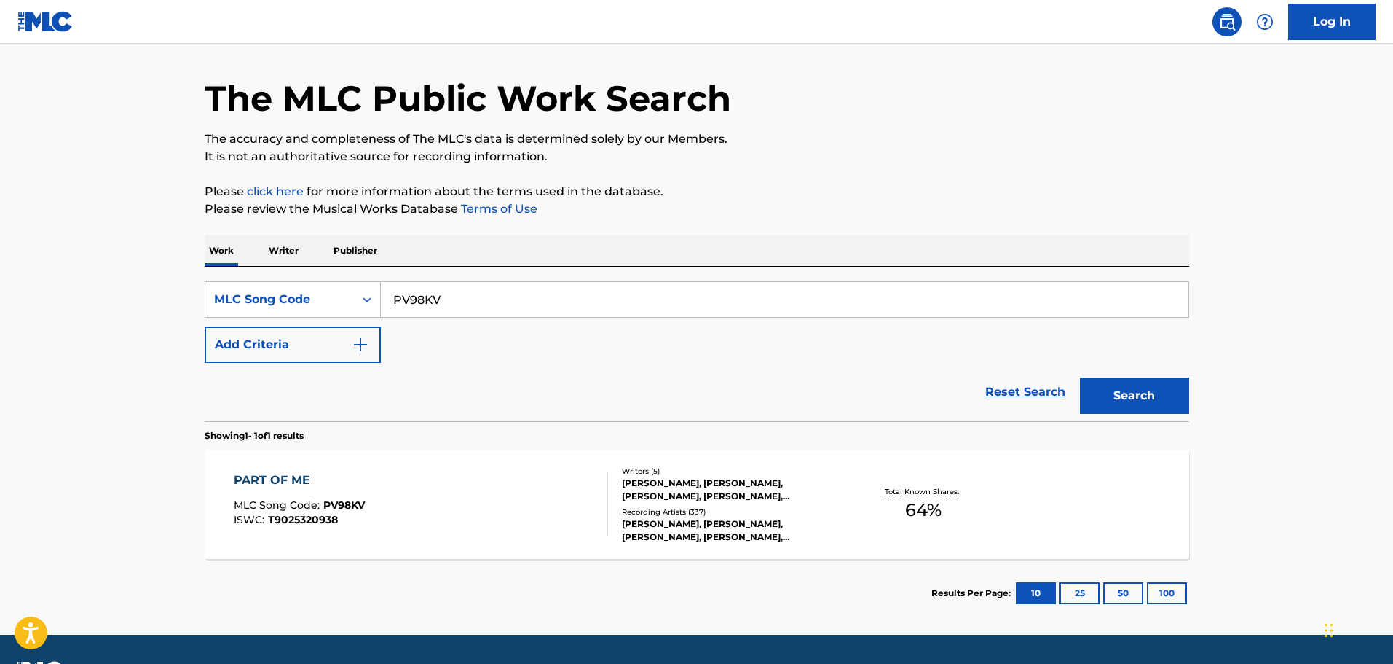
scroll to position [84, 0]
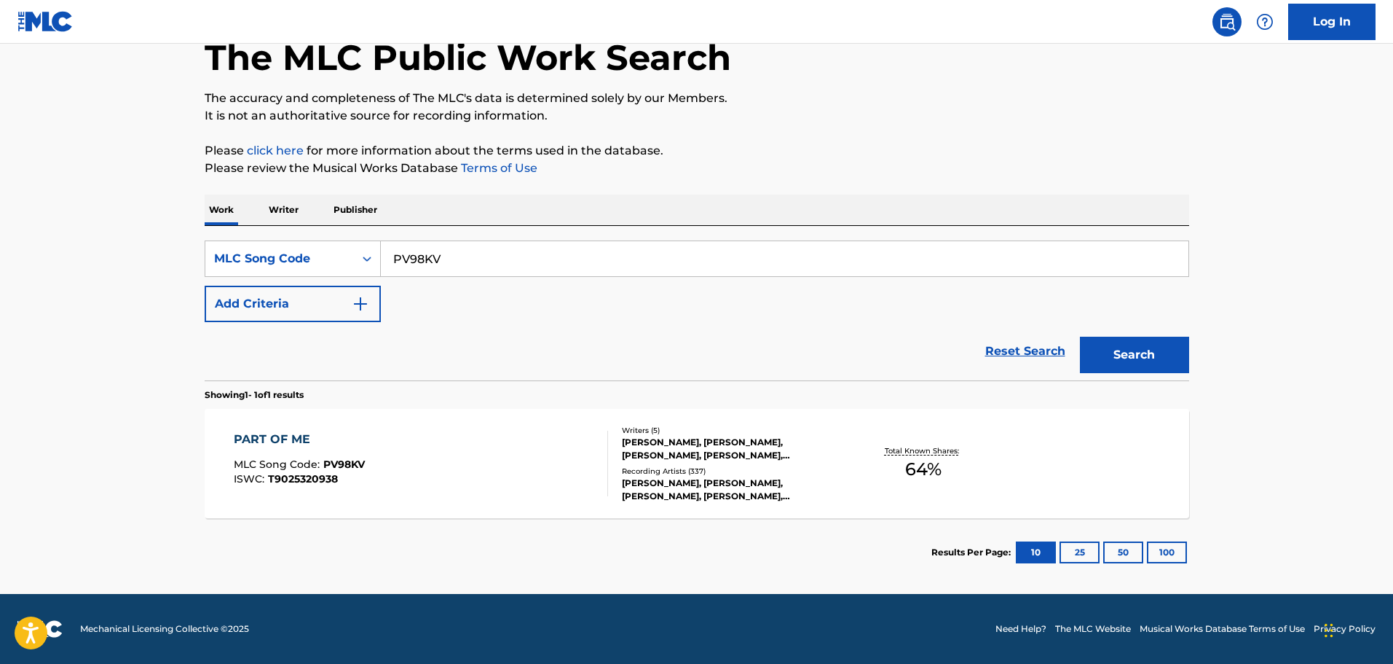
click at [407, 473] on div "PART OF ME MLC Song Code : PV98KV ISWC : T9025320938" at bounding box center [421, 463] width 374 height 66
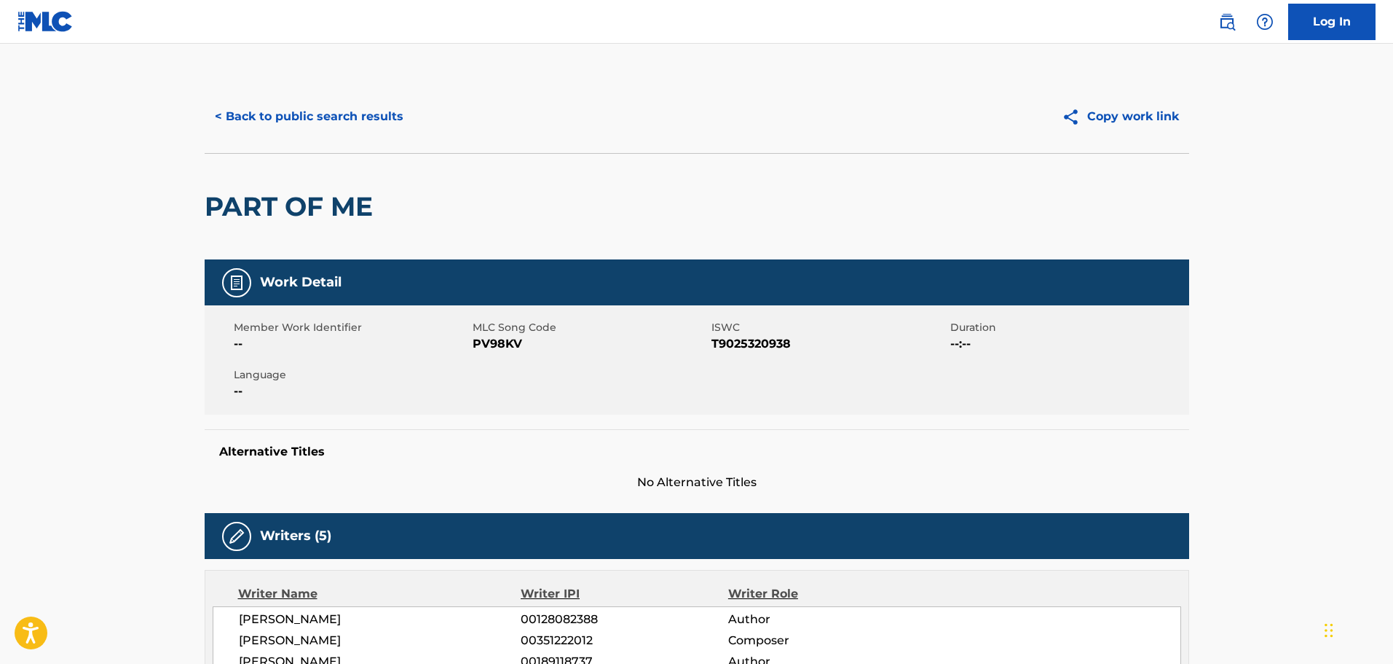
click at [318, 109] on button "< Back to public search results" at bounding box center [309, 116] width 209 height 36
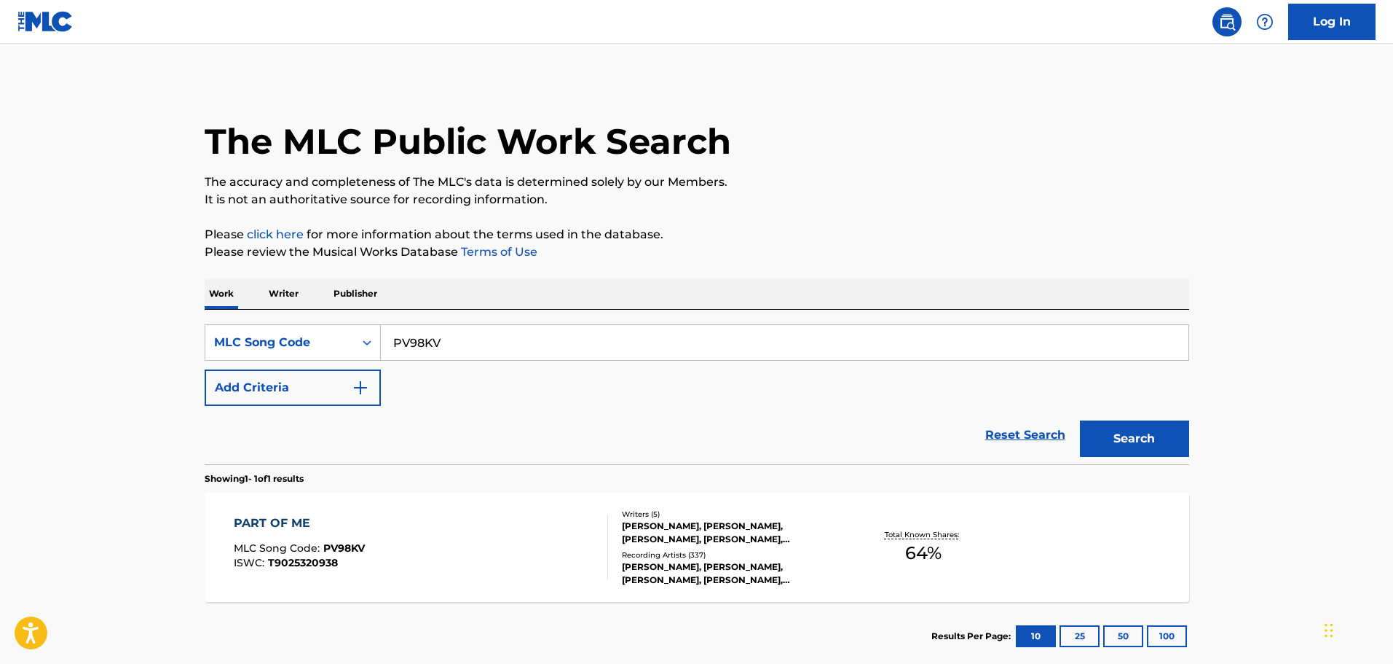
scroll to position [46, 0]
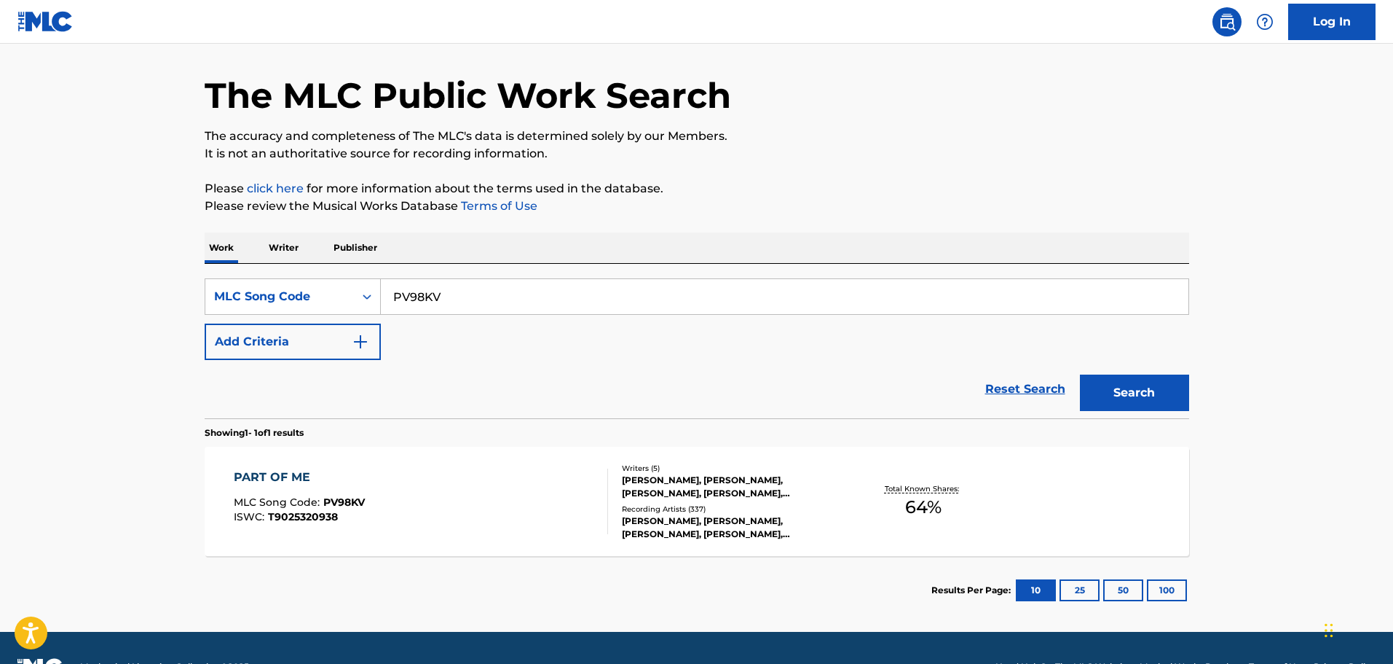
click at [438, 291] on input "PV98KV" at bounding box center [785, 296] width 808 height 35
paste input "908166"
type input "908166"
click at [1156, 401] on button "Search" at bounding box center [1134, 392] width 109 height 36
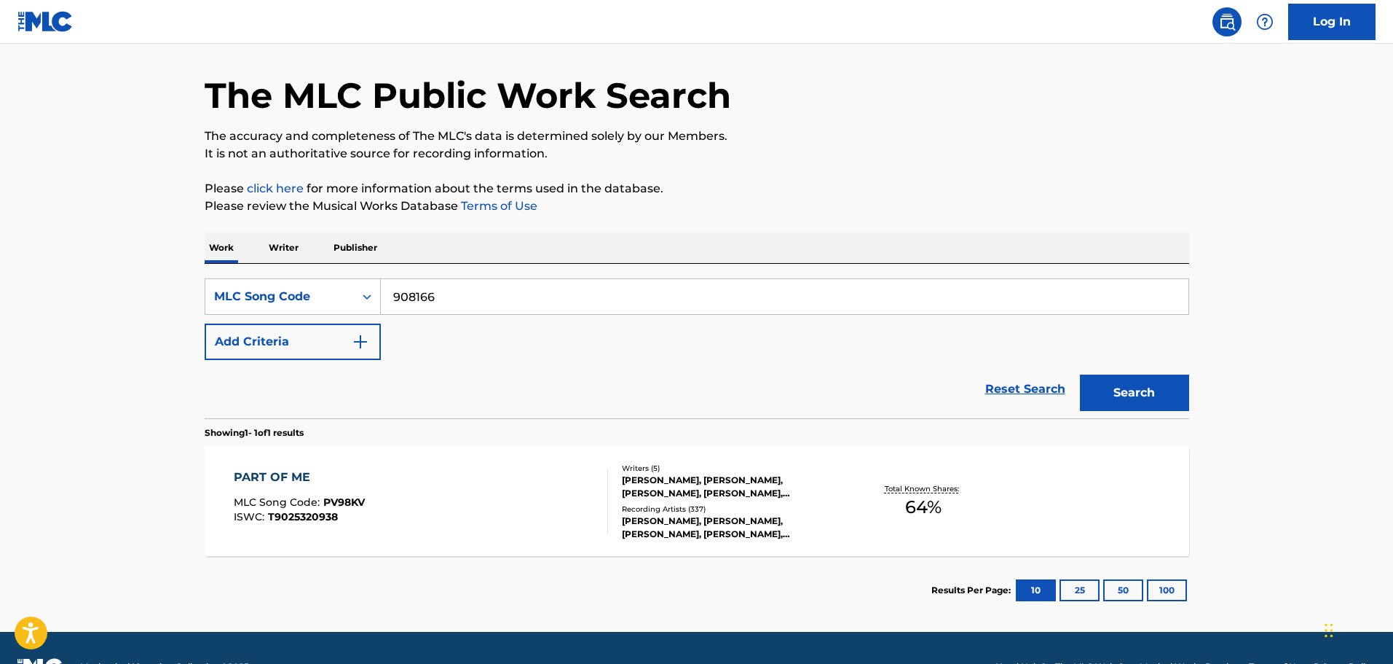
scroll to position [0, 0]
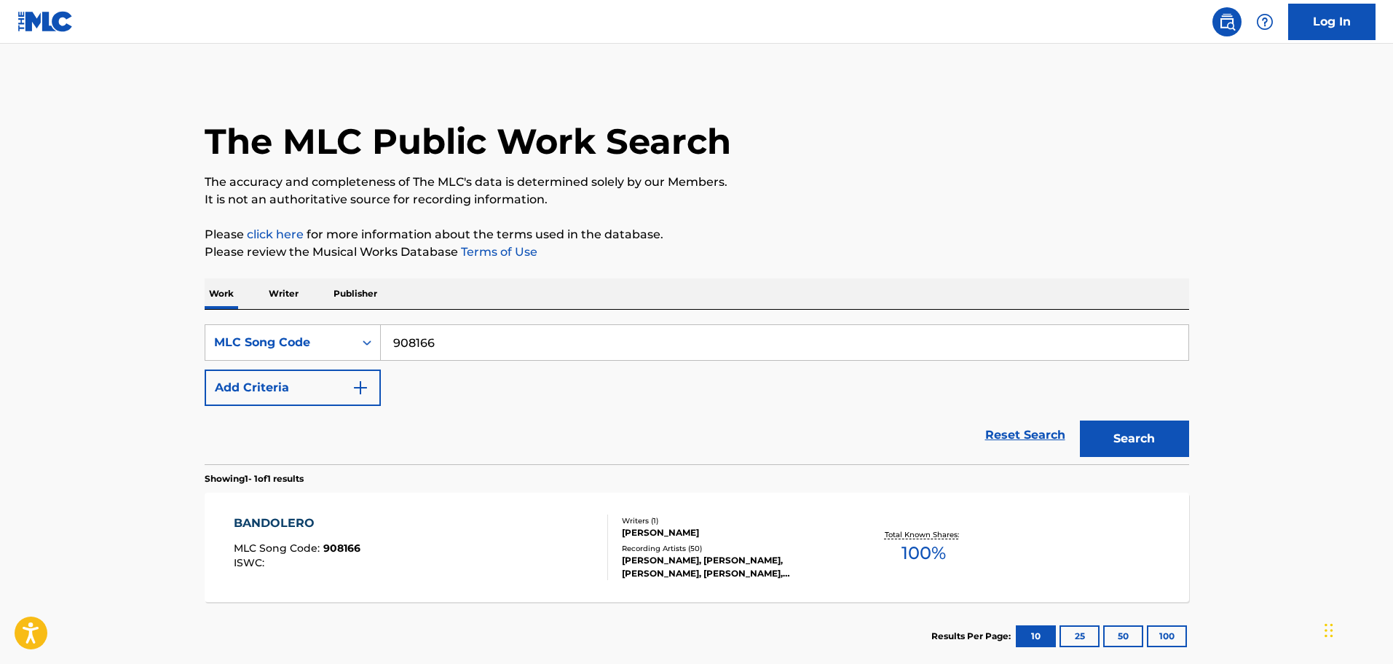
click at [571, 532] on div "BANDOLERO MLC Song Code : 908166 ISWC :" at bounding box center [421, 547] width 374 height 66
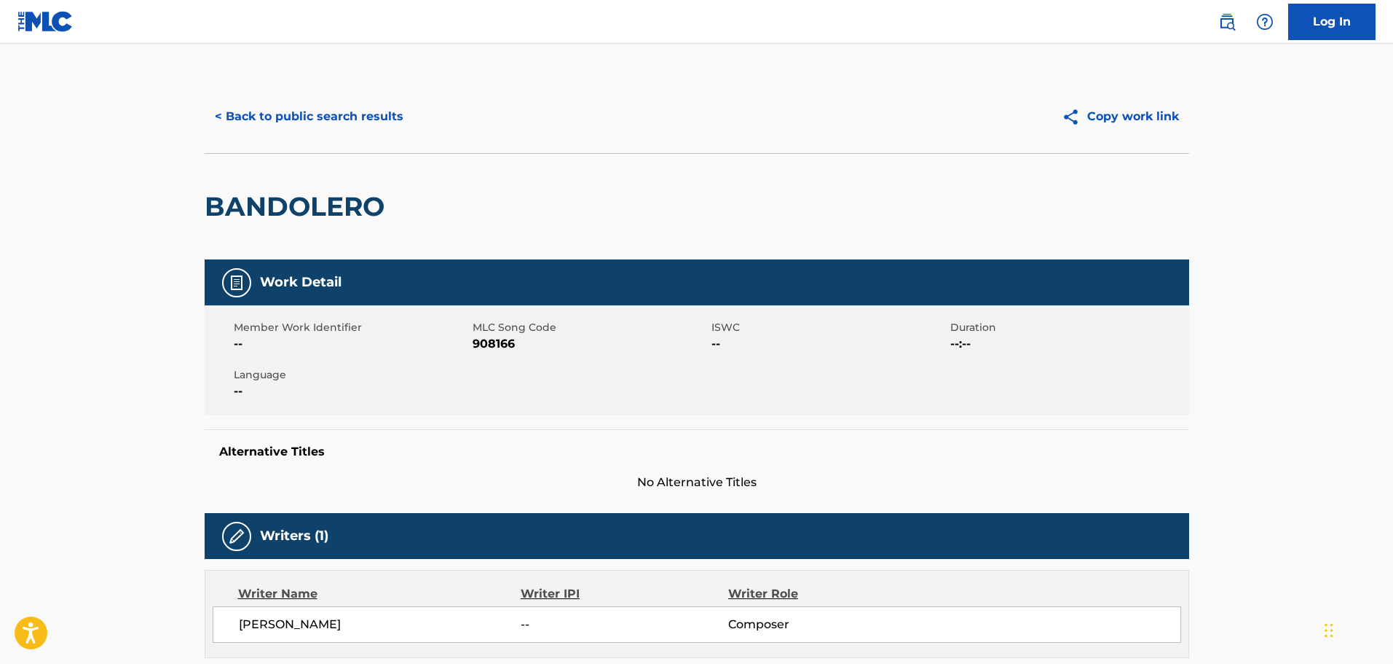
click at [800, 369] on div "Member Work Identifier -- MLC Song Code 908166 ISWC -- Duration --:-- Language …" at bounding box center [697, 359] width 985 height 109
drag, startPoint x: 343, startPoint y: 626, endPoint x: 228, endPoint y: 611, distance: 116.1
click at [221, 622] on div "J C CALDERON -- Composer" at bounding box center [697, 624] width 969 height 36
copy span "J C CALDERON"
click at [643, 306] on div "Member Work Identifier -- MLC Song Code 908166 ISWC -- Duration --:-- Language …" at bounding box center [697, 359] width 985 height 109
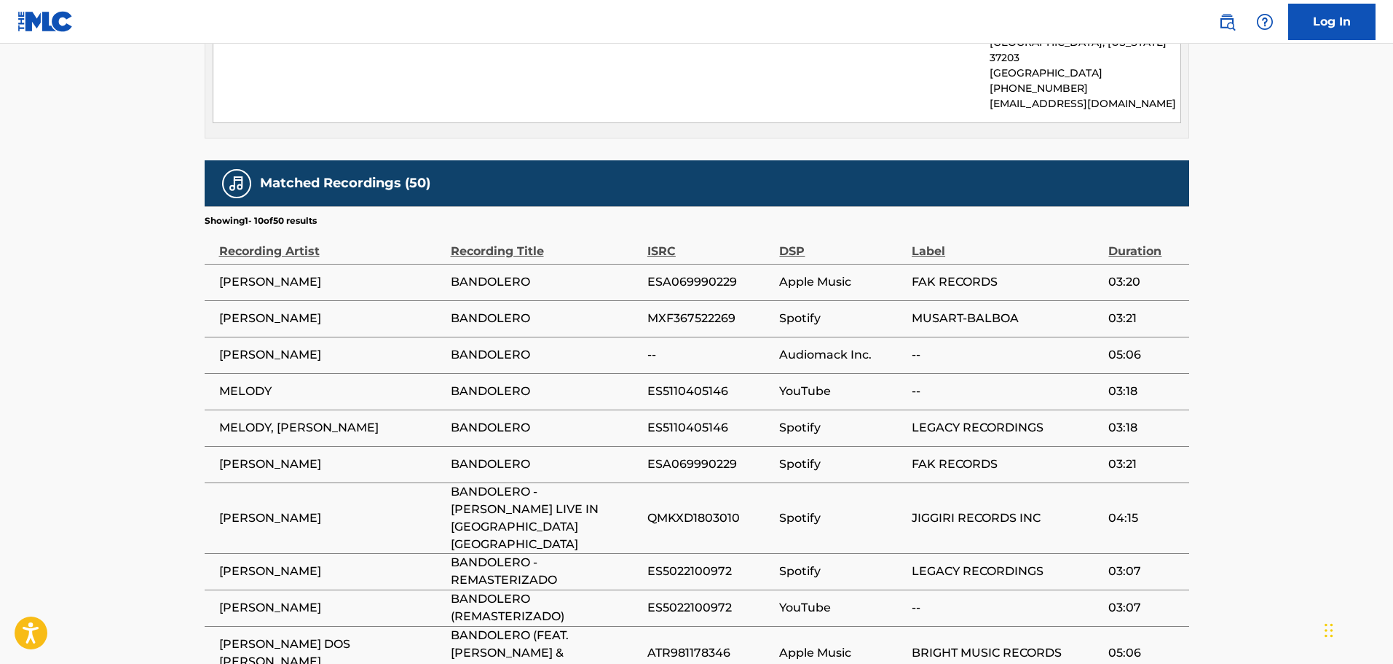
scroll to position [1020, 0]
